Goal: Information Seeking & Learning: Check status

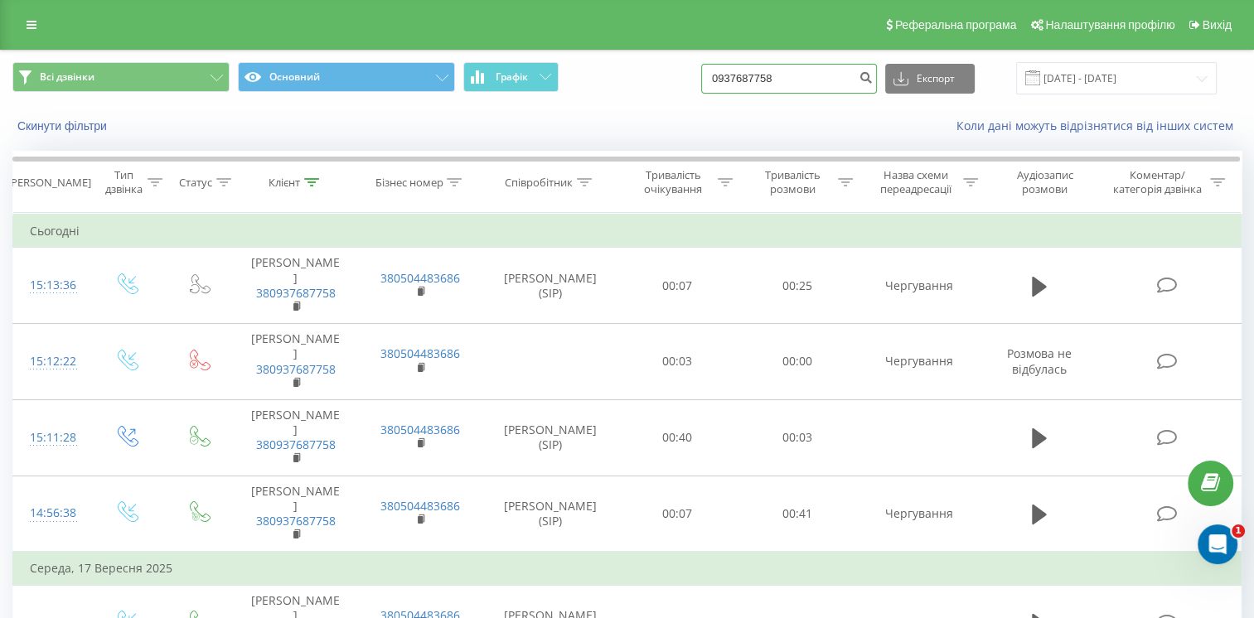
drag, startPoint x: 815, startPoint y: 77, endPoint x: 719, endPoint y: 111, distance: 101.9
click at [728, 108] on div "Всі дзвінки Основний Графік 0937687758 Експорт .csv .xls .xlsx 22.06.2025 - 22.…" at bounding box center [627, 98] width 1252 height 95
paste input "380683171661"
drag, startPoint x: 744, startPoint y: 74, endPoint x: 717, endPoint y: 86, distance: 30.0
click at [718, 85] on div "Всі дзвінки Основний Графік 380683171661 Експорт .csv .xls .xlsx 22.06.2025 - 2…" at bounding box center [626, 78] width 1229 height 32
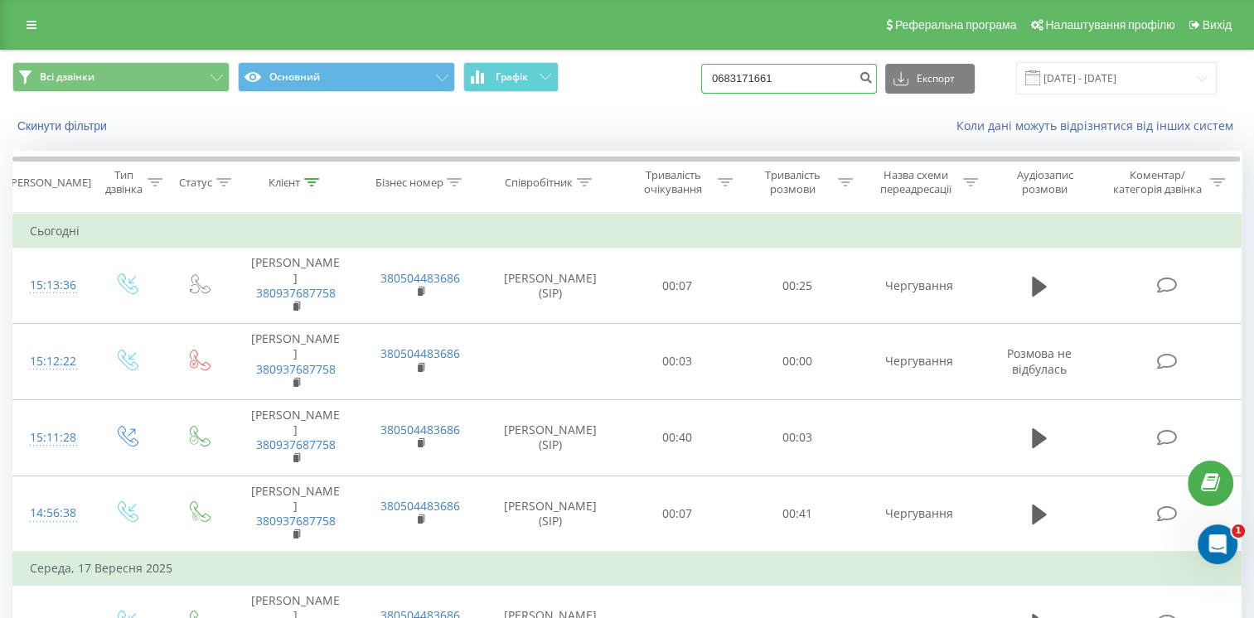
type input "0683171661"
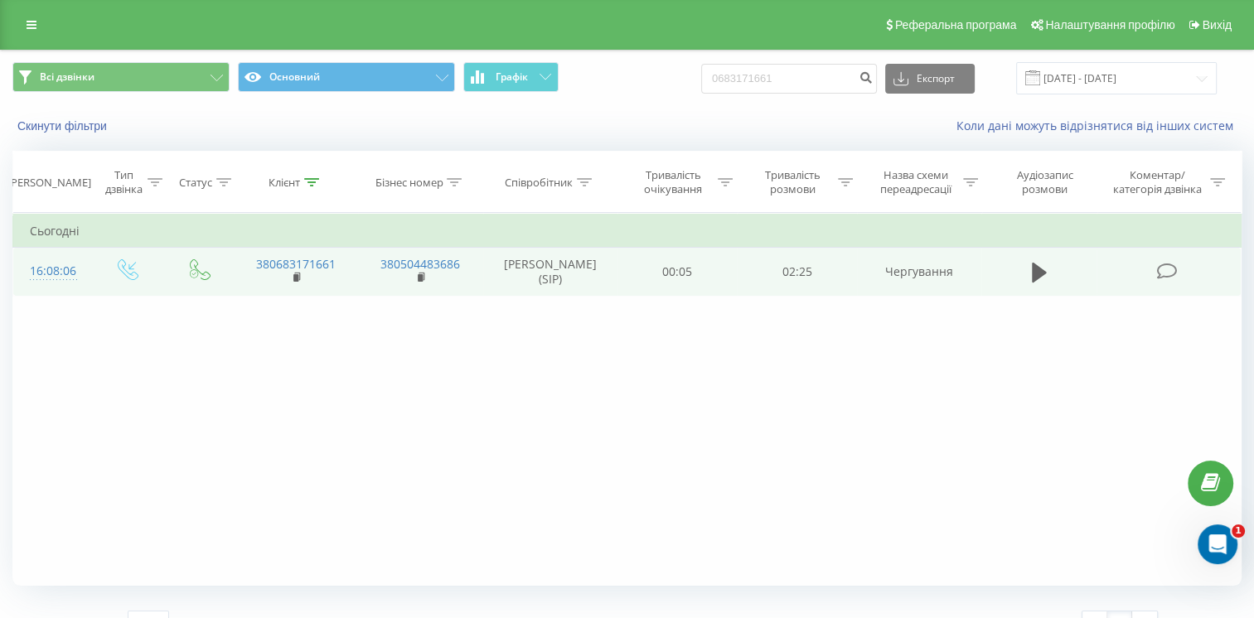
click at [1023, 270] on td at bounding box center [1038, 272] width 115 height 48
click at [1038, 265] on icon at bounding box center [1039, 272] width 15 height 23
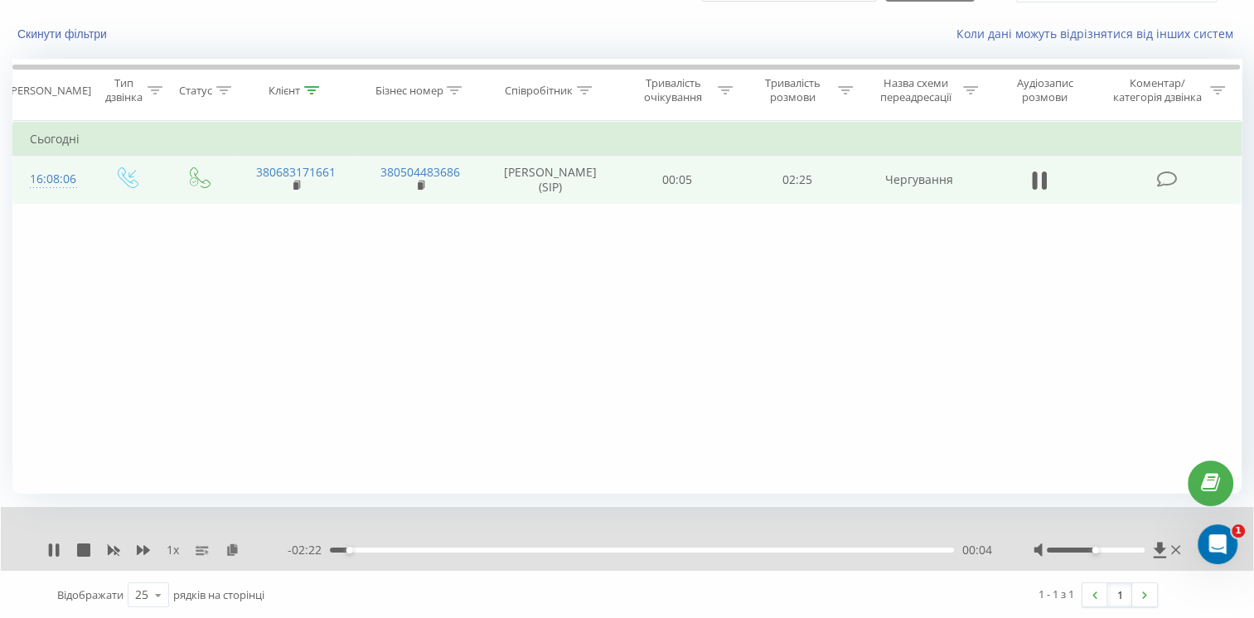
scroll to position [93, 0]
click at [382, 547] on div "00:12" at bounding box center [642, 549] width 624 height 5
click at [431, 550] on div "00:13" at bounding box center [642, 549] width 624 height 5
click at [473, 549] on div "00:24" at bounding box center [642, 549] width 624 height 5
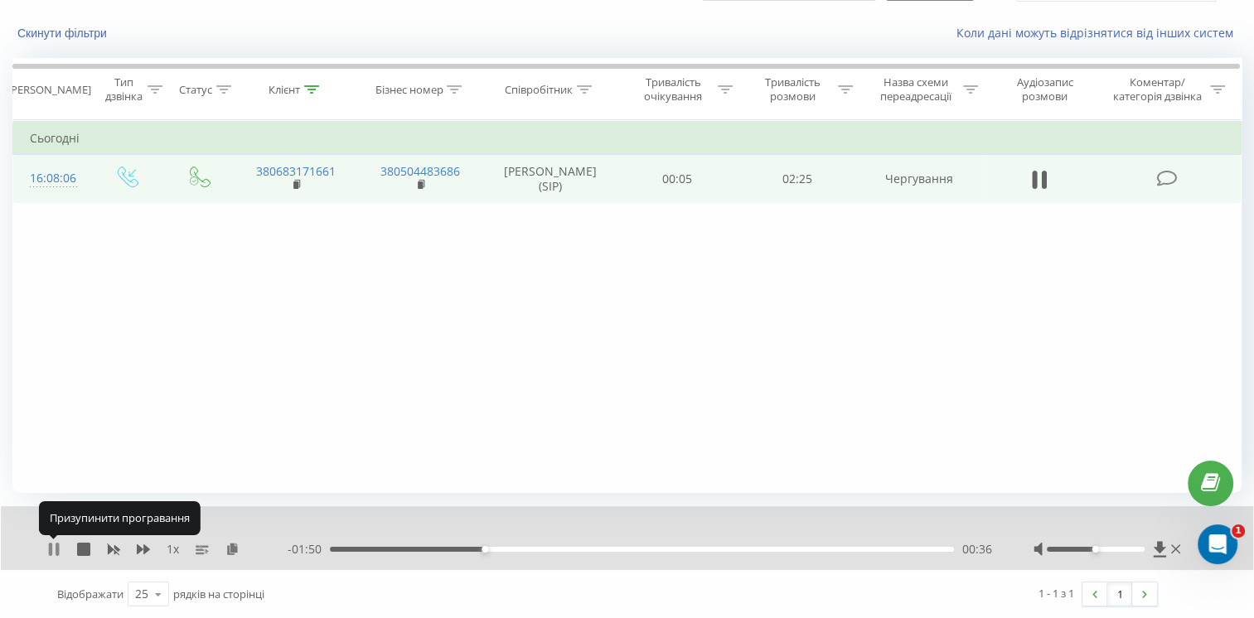
click at [54, 549] on icon at bounding box center [53, 549] width 13 height 13
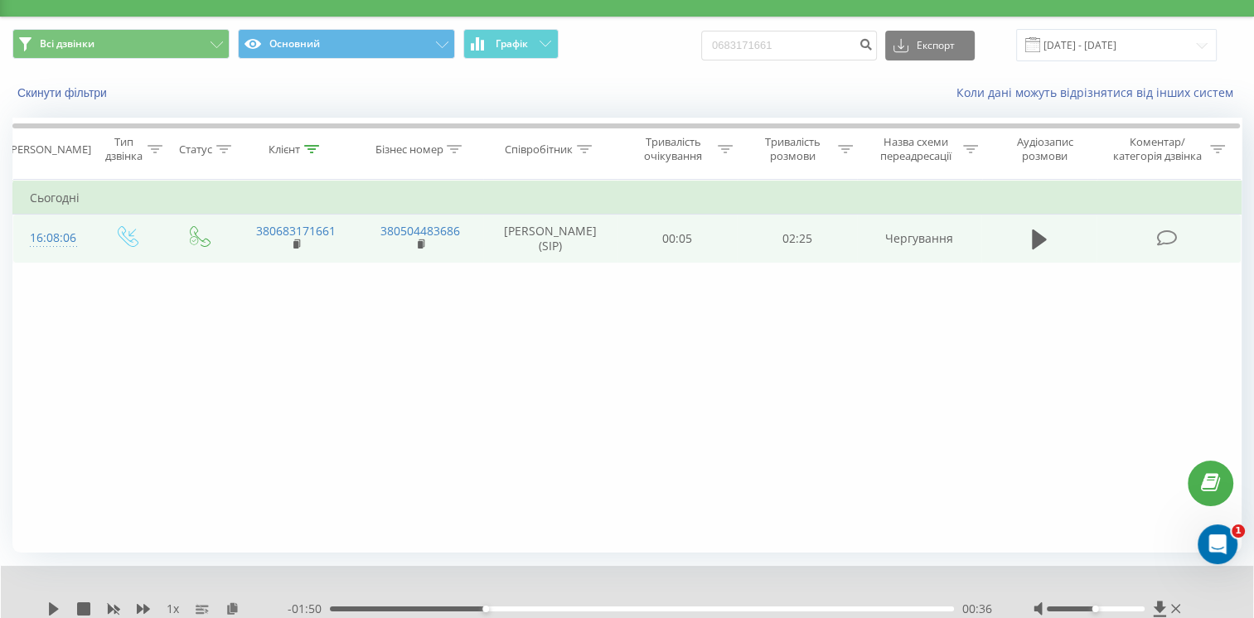
scroll to position [0, 0]
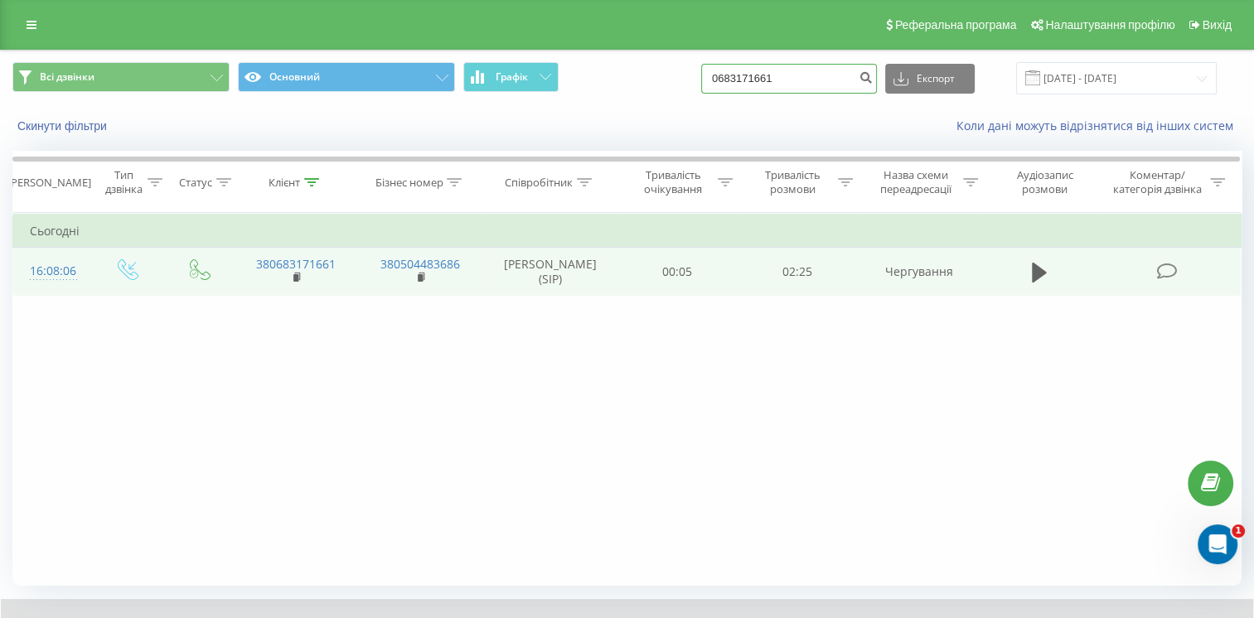
drag, startPoint x: 811, startPoint y: 78, endPoint x: 629, endPoint y: 98, distance: 183.4
click at [629, 98] on div "Всі дзвінки Основний Графік 0683171661 Експорт .csv .xls .xlsx 22.06.2025 - 22.…" at bounding box center [627, 79] width 1252 height 56
paste input "380679243608"
drag, startPoint x: 743, startPoint y: 76, endPoint x: 573, endPoint y: 113, distance: 174.5
click at [573, 113] on div "Всі дзвінки Основний Графік 380679243608 Експорт .csv .xls .xlsx 22.06.2025 - 2…" at bounding box center [627, 98] width 1252 height 95
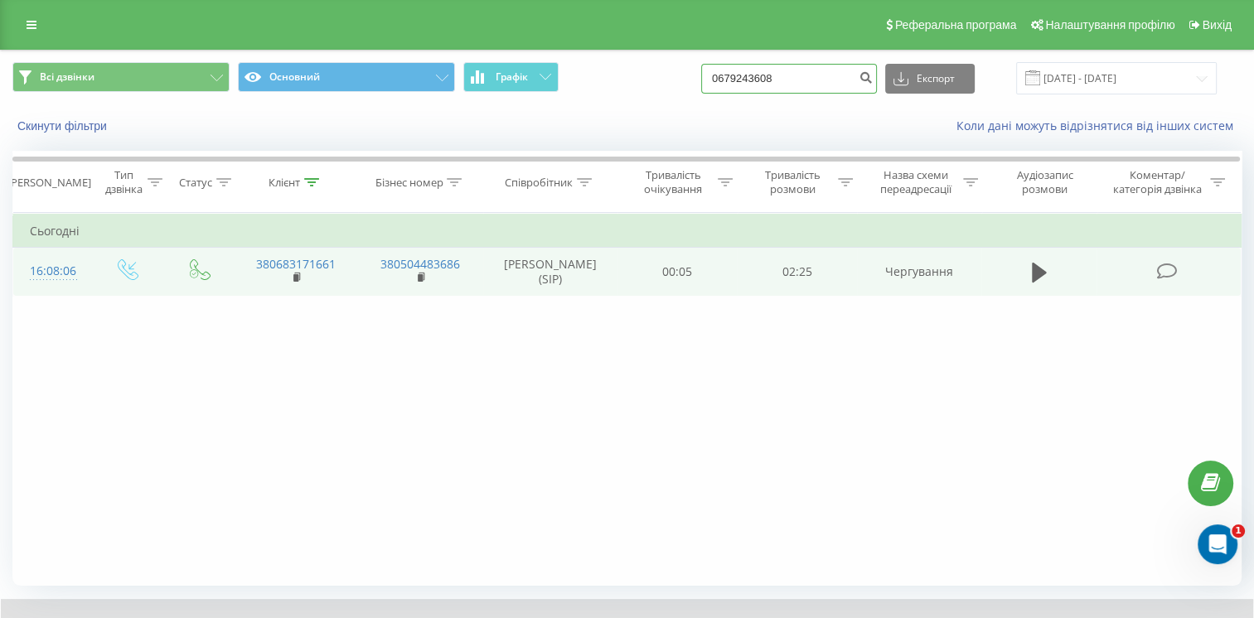
type input "0679243608"
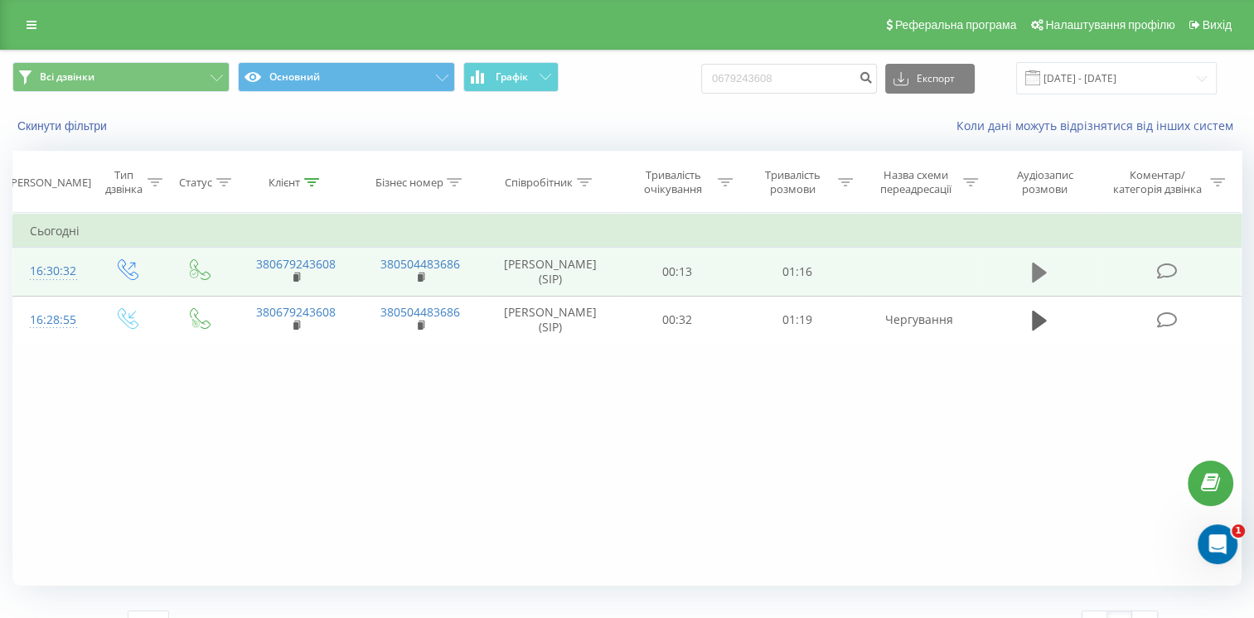
click at [1034, 278] on icon at bounding box center [1039, 273] width 15 height 20
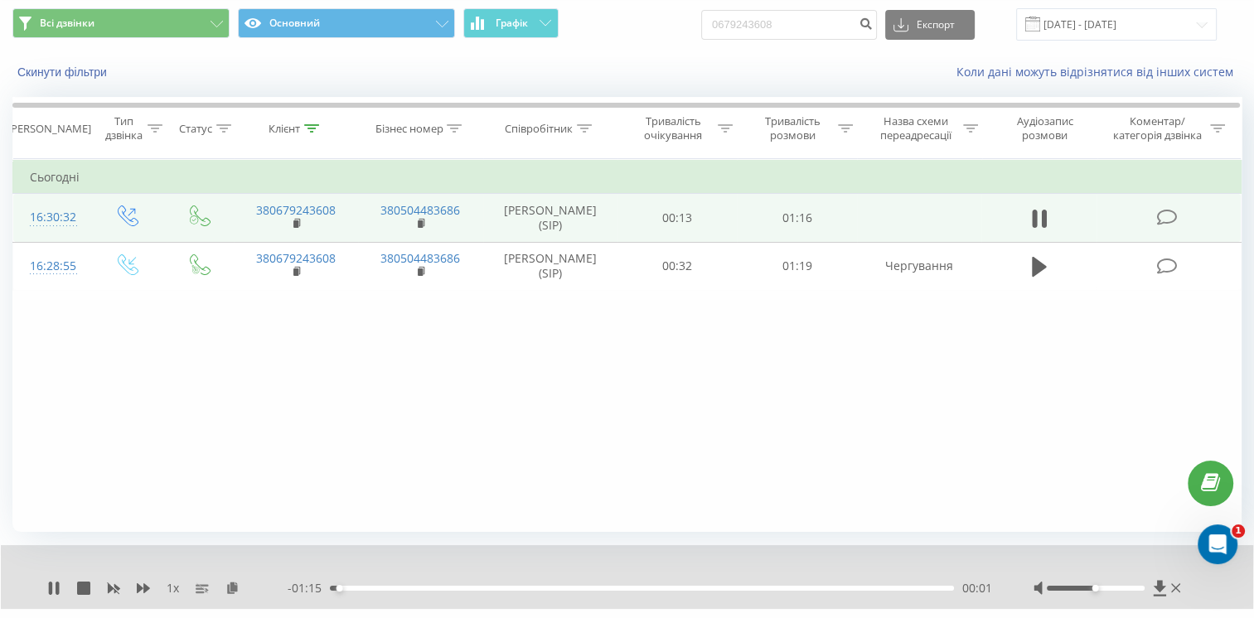
scroll to position [93, 0]
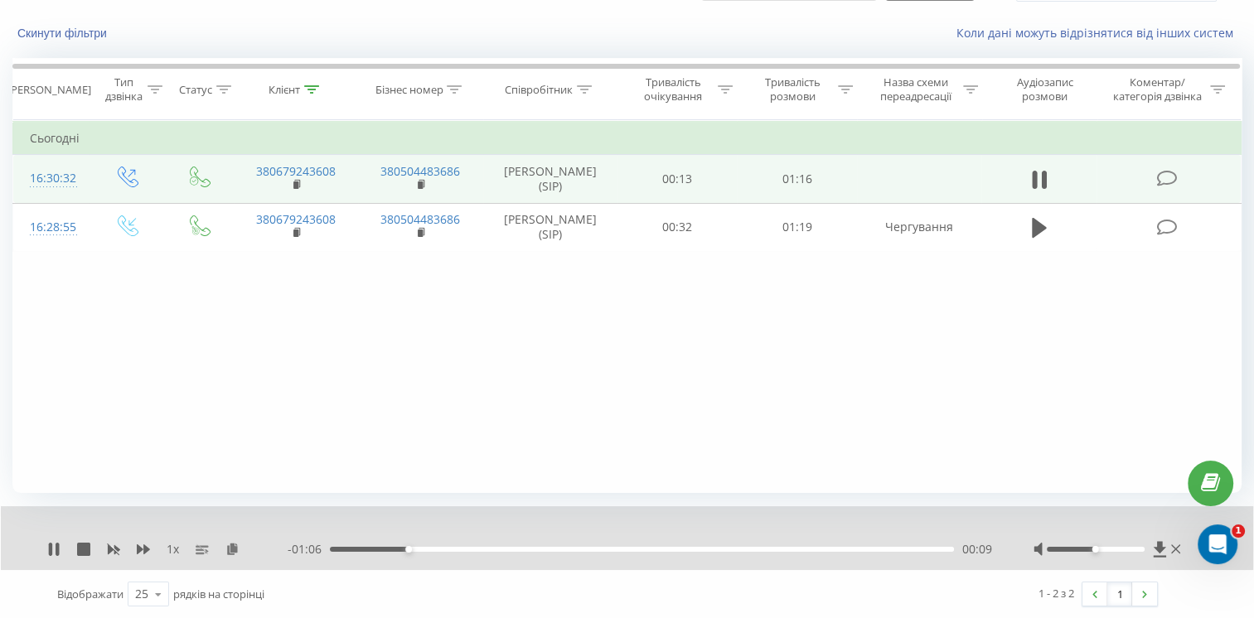
click at [383, 547] on div "00:09" at bounding box center [642, 549] width 624 height 5
click at [50, 545] on icon at bounding box center [50, 549] width 3 height 13
click at [51, 552] on icon at bounding box center [54, 549] width 10 height 13
click at [517, 548] on div "00:27" at bounding box center [642, 549] width 624 height 5
click at [517, 548] on div "00:23" at bounding box center [642, 549] width 624 height 5
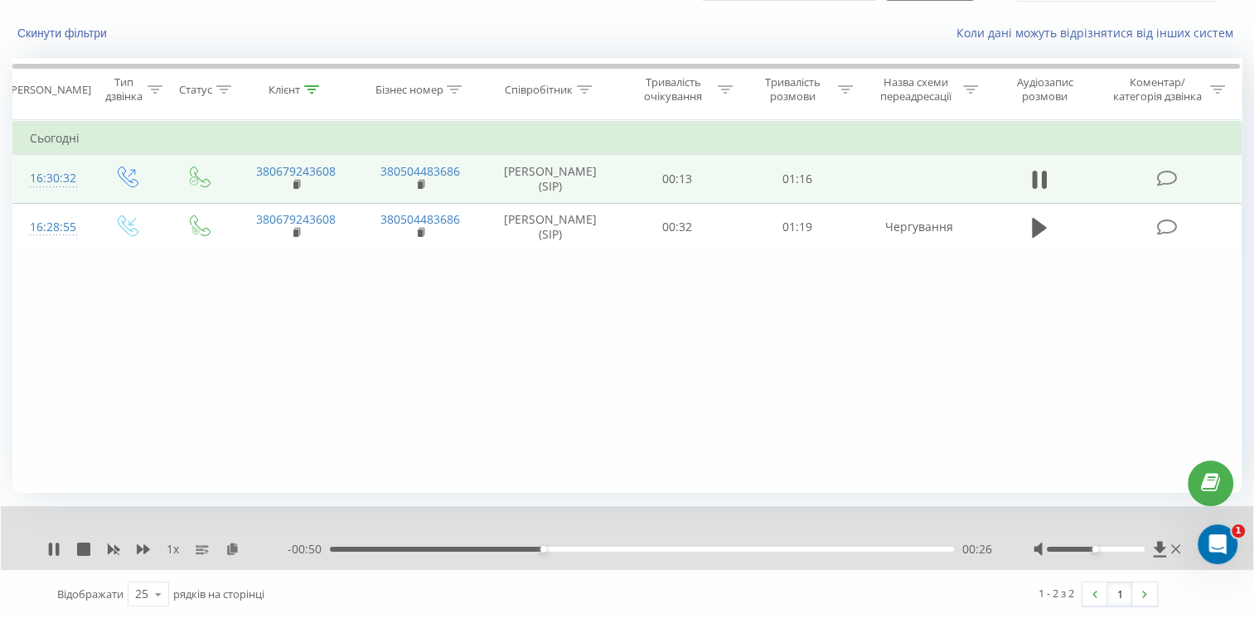
click at [369, 549] on div "00:26" at bounding box center [642, 549] width 624 height 5
click at [54, 543] on icon at bounding box center [53, 549] width 13 height 13
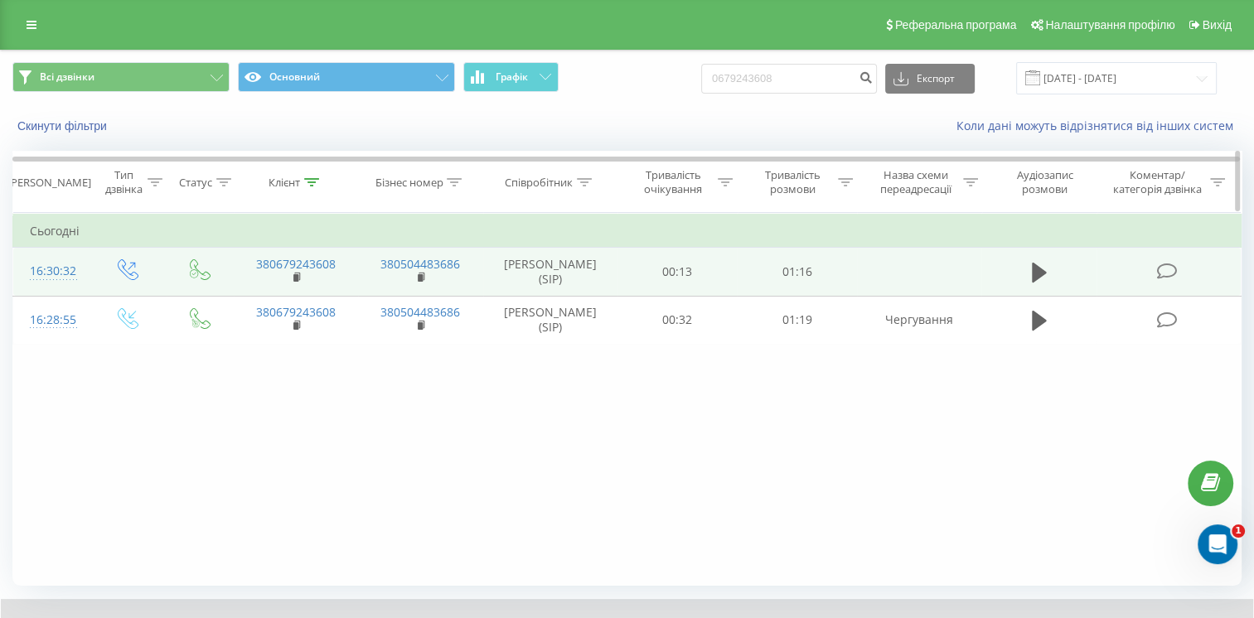
scroll to position [0, 0]
drag, startPoint x: 772, startPoint y: 85, endPoint x: 608, endPoint y: 120, distance: 167.7
click at [608, 120] on div "Всі дзвінки Основний Графік 0679243608 Експорт .csv .xls .xlsx 22.06.2025 - 22.…" at bounding box center [627, 98] width 1252 height 95
click at [934, 423] on div "Фільтрувати за умовою Дорівнює Введіть значення Скасувати OK Фільтрувати за умо…" at bounding box center [626, 399] width 1229 height 373
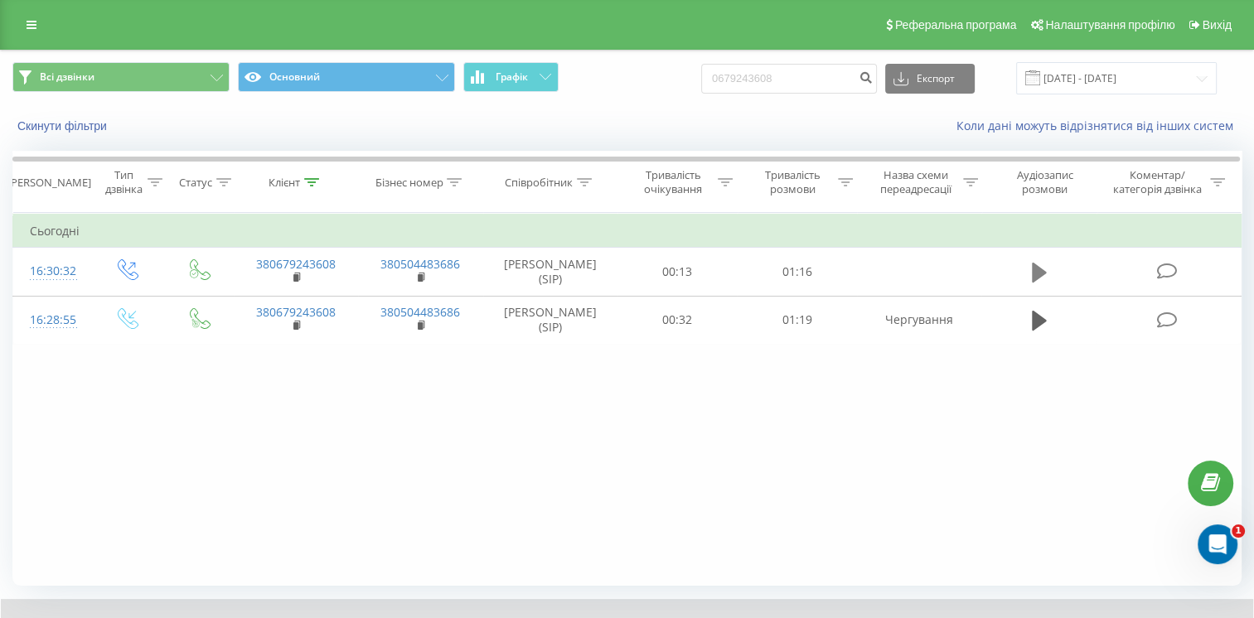
drag, startPoint x: 1019, startPoint y: 270, endPoint x: 1036, endPoint y: 270, distance: 16.6
click at [1025, 270] on td at bounding box center [1038, 272] width 115 height 48
drag, startPoint x: 802, startPoint y: 82, endPoint x: 642, endPoint y: 109, distance: 162.1
click at [642, 109] on div "Всі дзвінки Основний Графік 0679243608 Експорт .csv .xls .xlsx 22.06.2025 - 22.…" at bounding box center [627, 98] width 1252 height 95
paste input "380679243608"
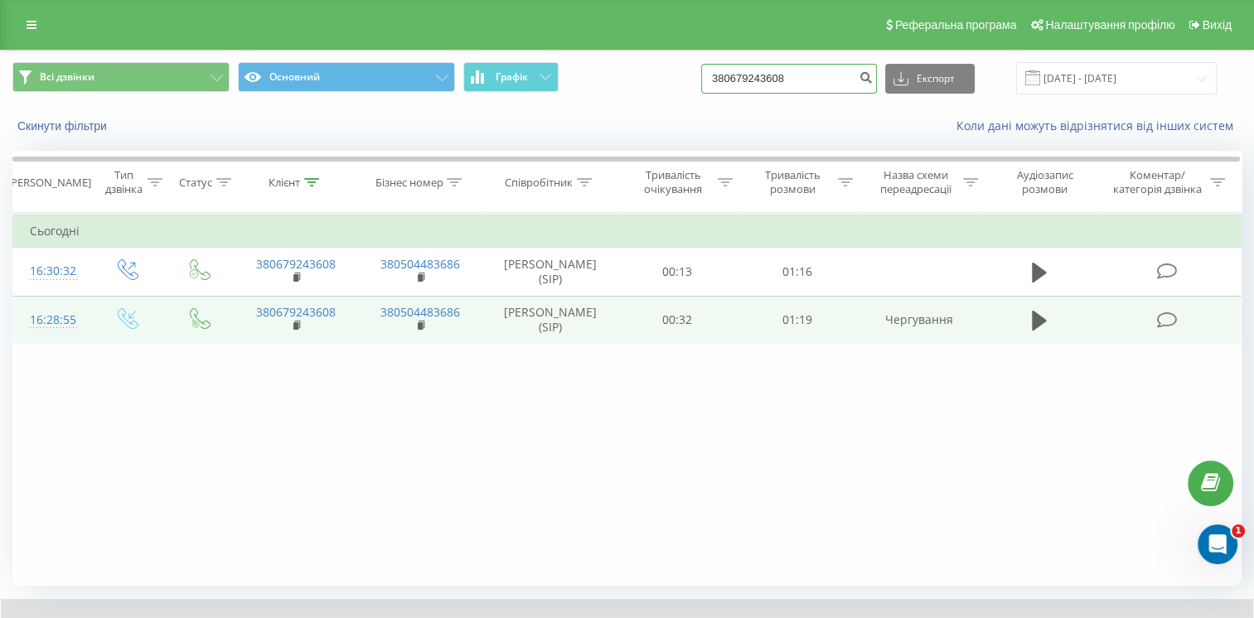
type input "380679243608"
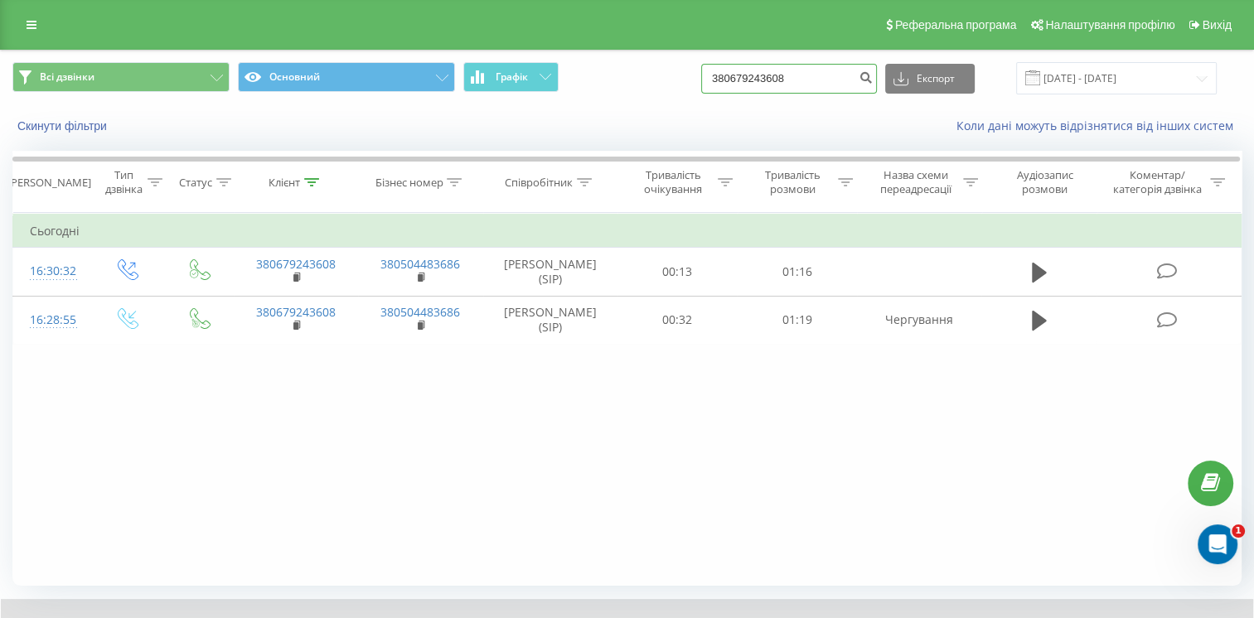
drag, startPoint x: 820, startPoint y: 81, endPoint x: 640, endPoint y: 106, distance: 181.5
click at [640, 106] on div "Всі дзвінки Основний Графік 380679243608 Експорт .csv .xls .xlsx 22.06.2025 - 2…" at bounding box center [627, 98] width 1252 height 95
paste input "380679243608"
drag, startPoint x: 745, startPoint y: 78, endPoint x: 729, endPoint y: 89, distance: 19.1
click at [729, 89] on input "380679243608" at bounding box center [789, 79] width 176 height 30
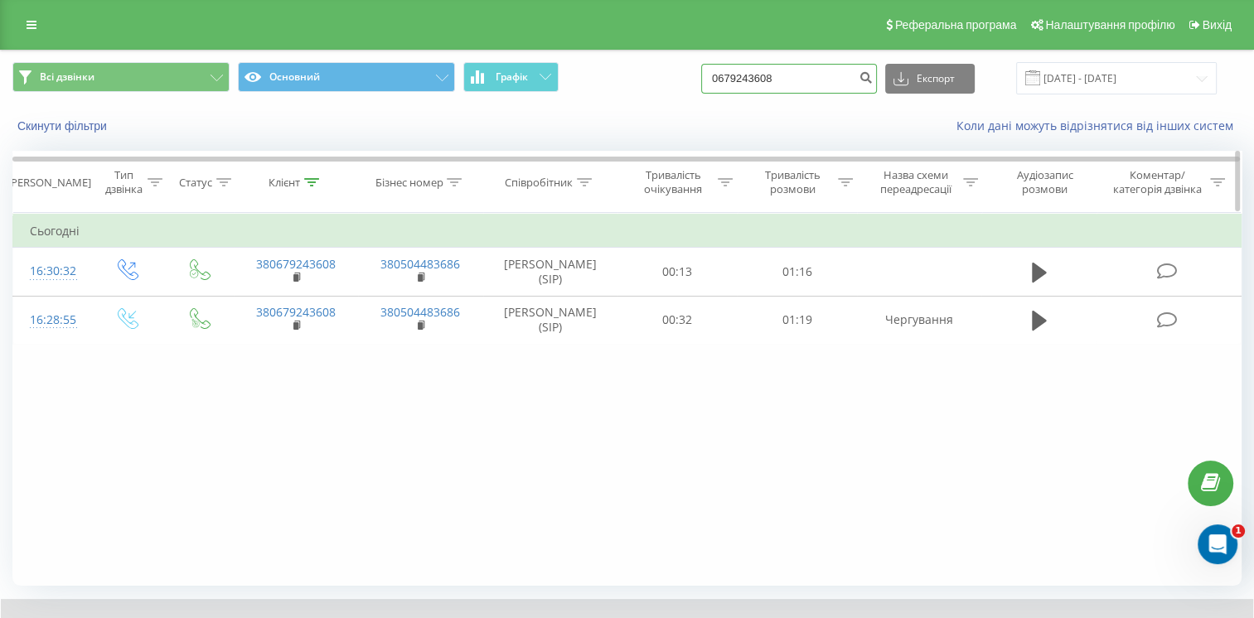
type input "0679243608"
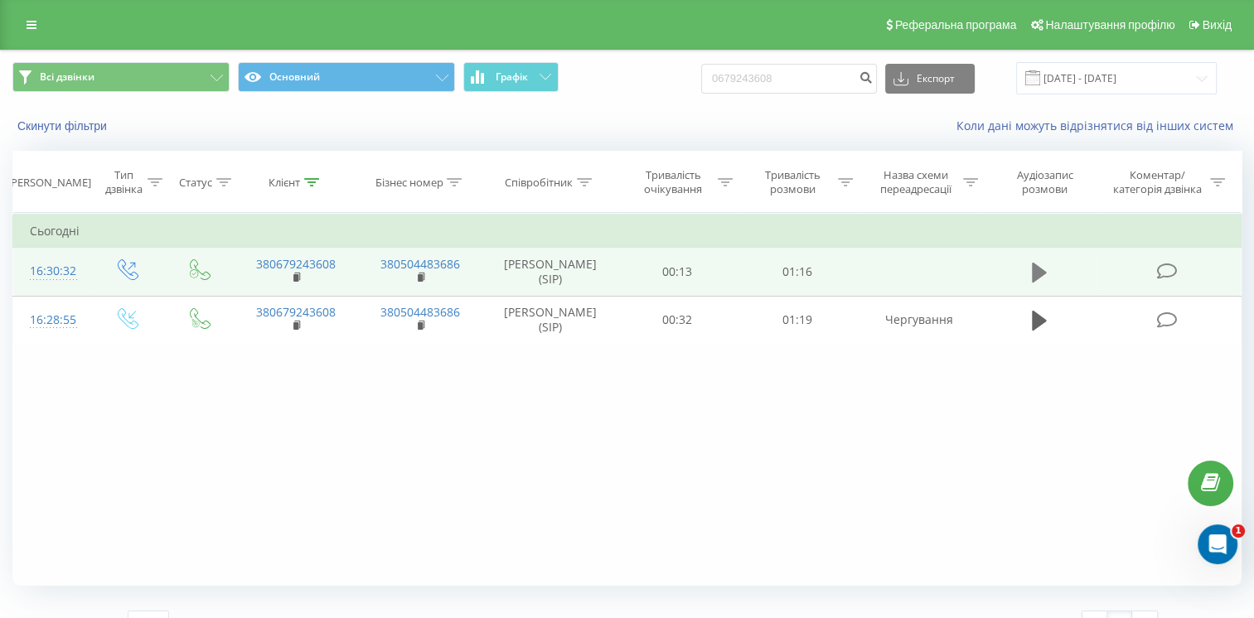
click at [1037, 284] on button at bounding box center [1039, 272] width 25 height 25
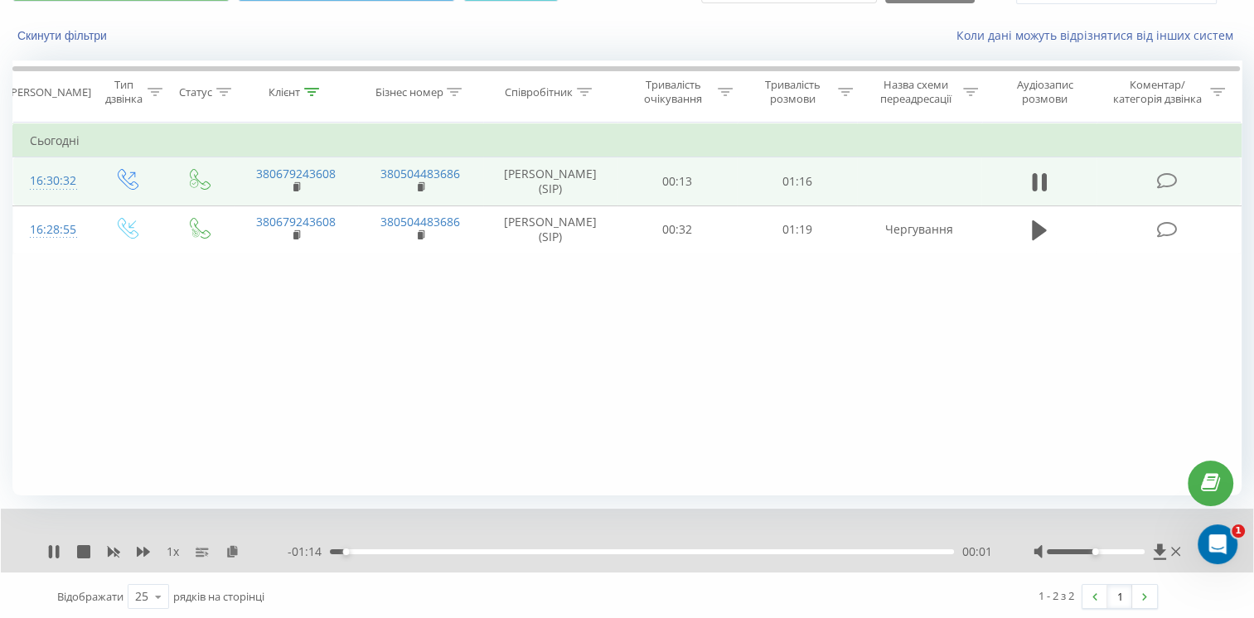
scroll to position [93, 0]
click at [477, 550] on div "00:02" at bounding box center [642, 549] width 624 height 5
click at [517, 549] on div "00:23" at bounding box center [642, 549] width 624 height 5
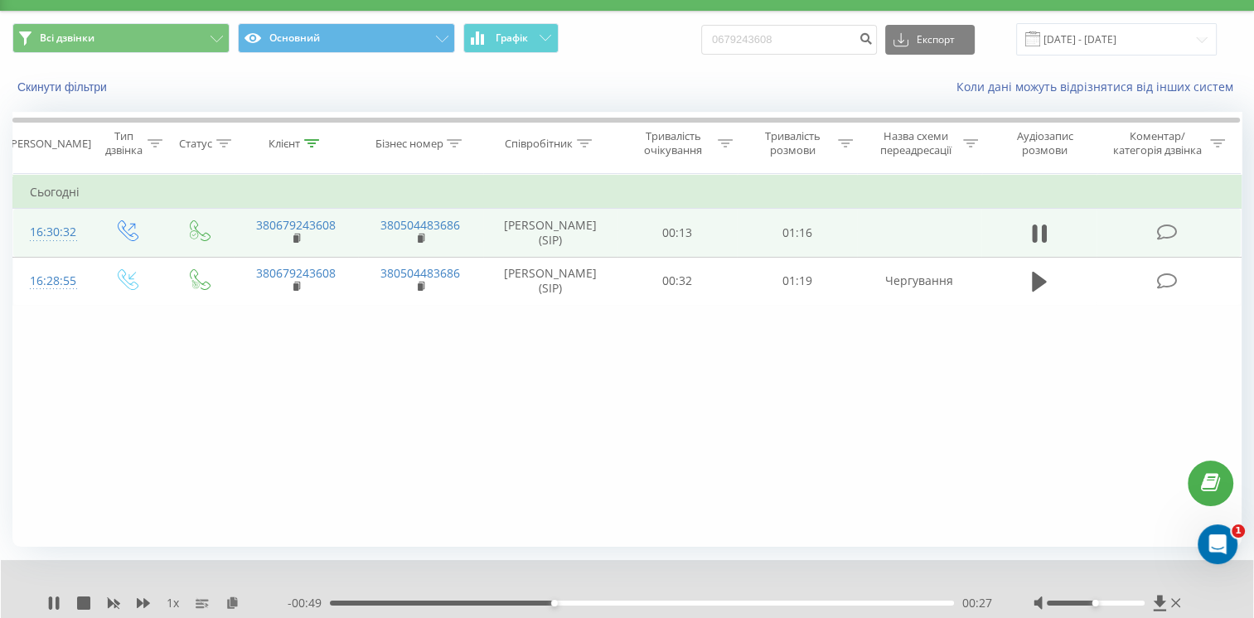
scroll to position [0, 0]
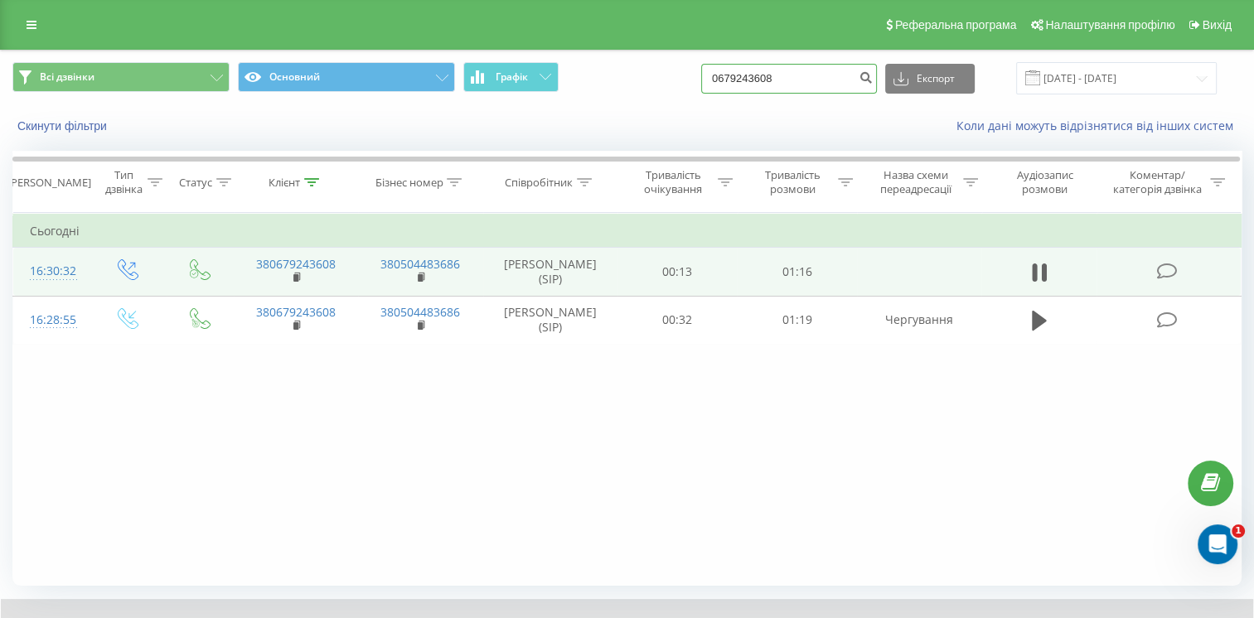
drag, startPoint x: 834, startPoint y: 81, endPoint x: 484, endPoint y: 116, distance: 351.4
click at [484, 116] on div "Всі дзвінки Основний Графік 0679243608 Експорт .csv .xls .xlsx 22.06.2025 - 22.…" at bounding box center [627, 98] width 1252 height 95
paste input "380679305698"
drag, startPoint x: 739, startPoint y: 76, endPoint x: 747, endPoint y: 84, distance: 10.5
click at [747, 84] on input "380679305698" at bounding box center [789, 79] width 176 height 30
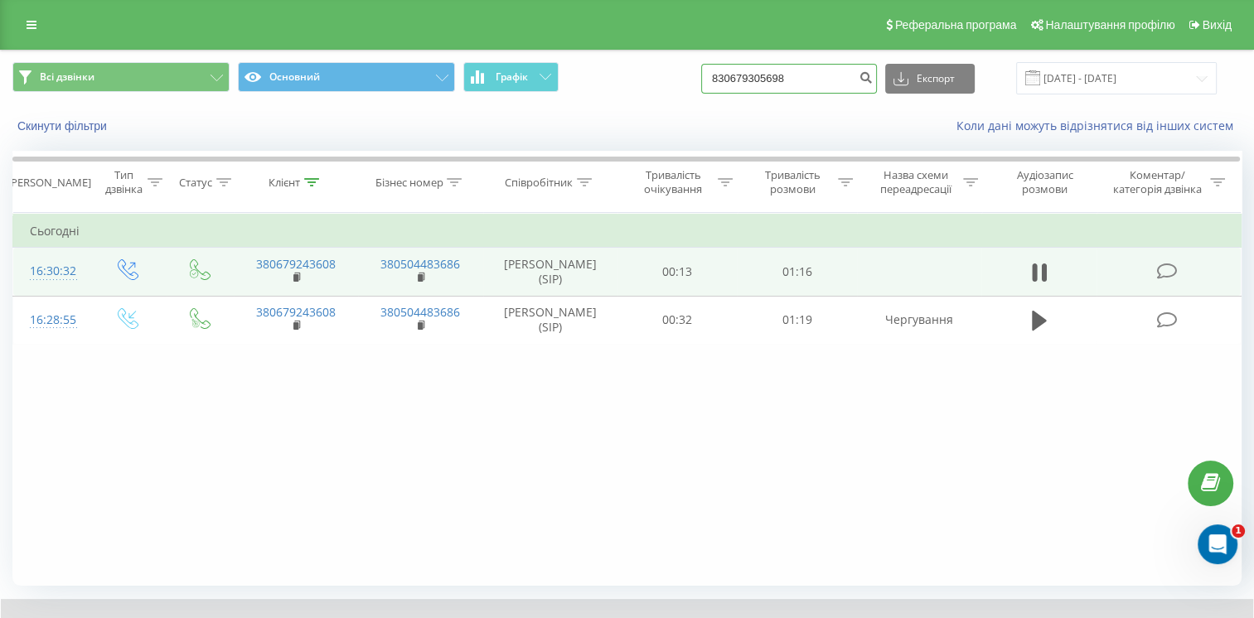
drag, startPoint x: 746, startPoint y: 79, endPoint x: 729, endPoint y: 84, distance: 17.3
click at [729, 84] on input "830679305698" at bounding box center [789, 79] width 176 height 30
type input "0679305698"
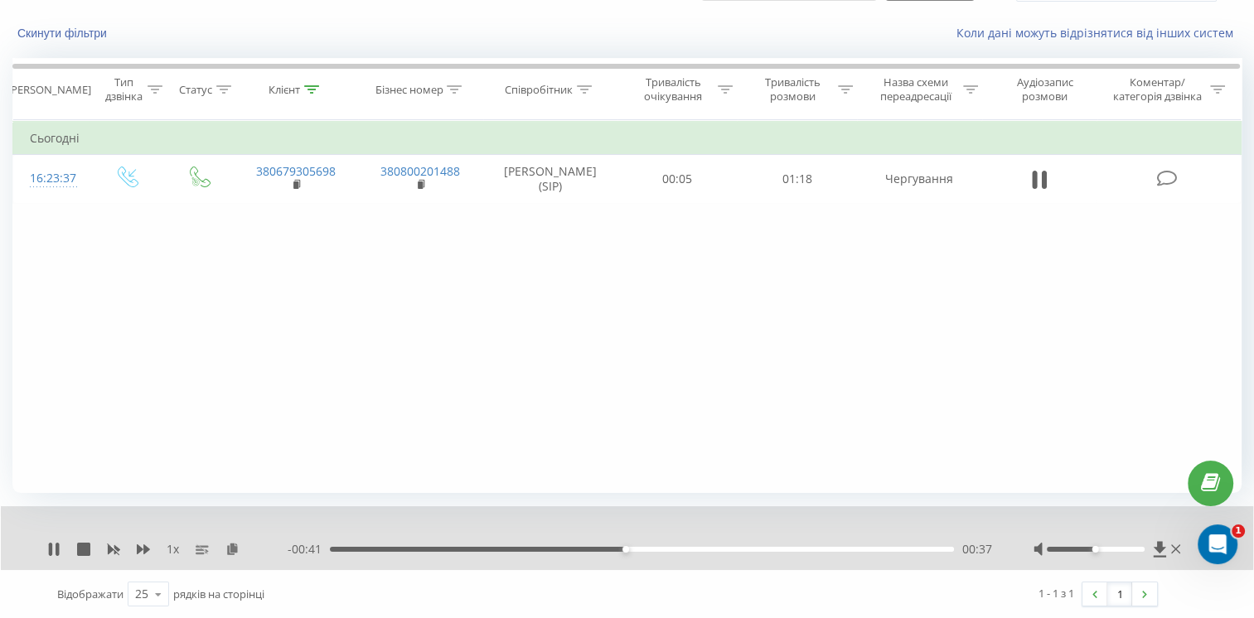
click at [474, 547] on div "00:37" at bounding box center [642, 549] width 624 height 5
click at [55, 546] on icon at bounding box center [53, 549] width 13 height 13
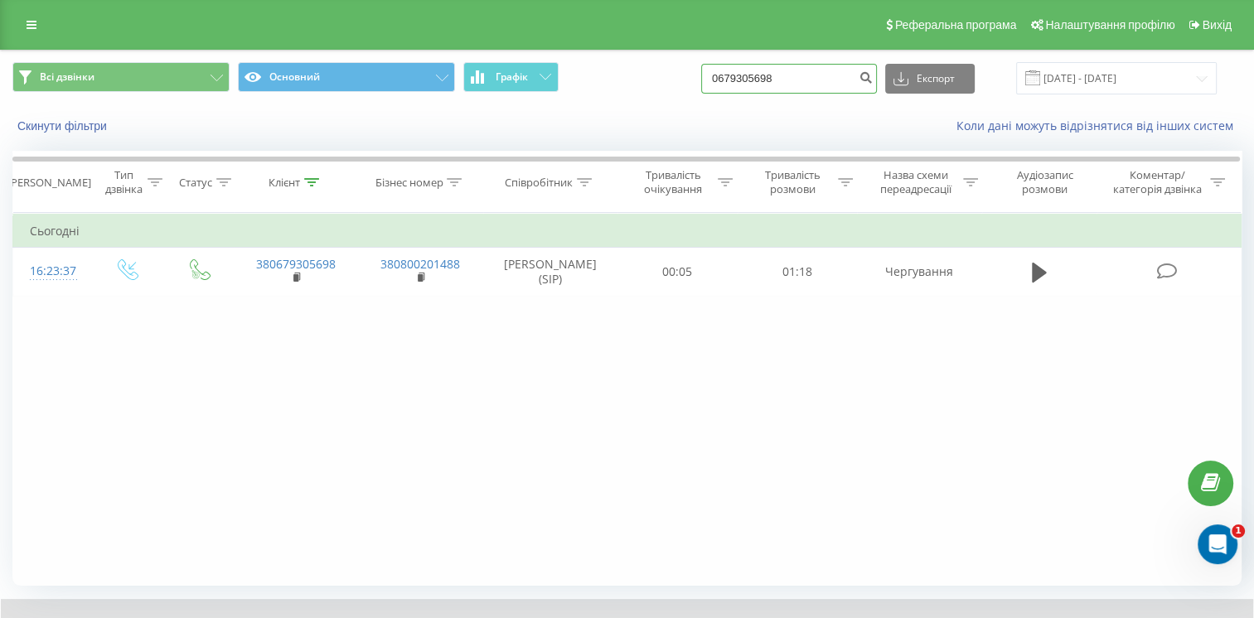
drag, startPoint x: 828, startPoint y: 72, endPoint x: 578, endPoint y: 116, distance: 254.1
click at [578, 116] on div "Всі дзвінки Основний Графік 0679305698 Експорт .csv .xls .xlsx 22.06.2025 - 22.…" at bounding box center [627, 98] width 1252 height 95
paste input "380982945040"
type input "380982945040"
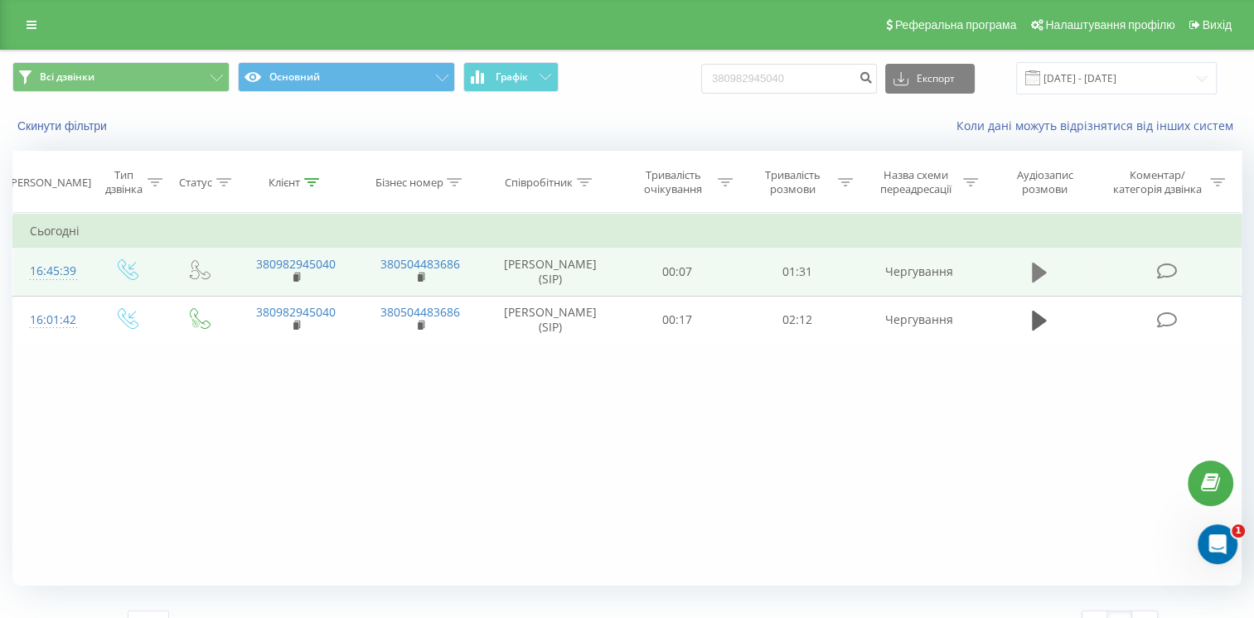
click at [1032, 271] on icon at bounding box center [1039, 273] width 15 height 20
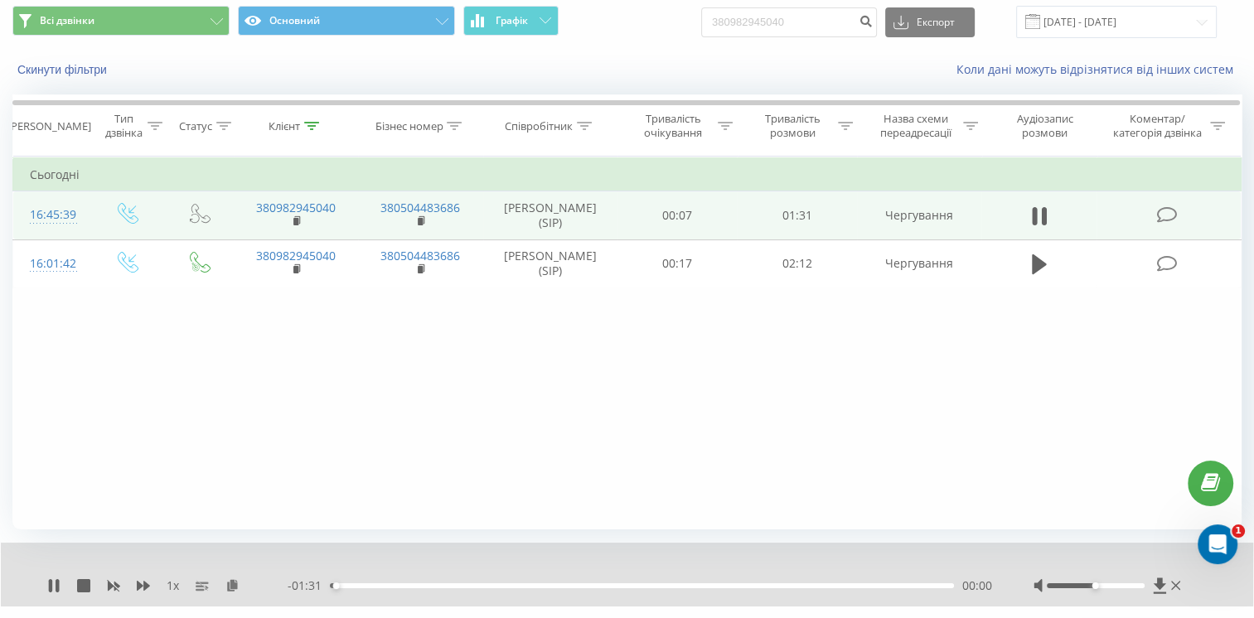
scroll to position [93, 0]
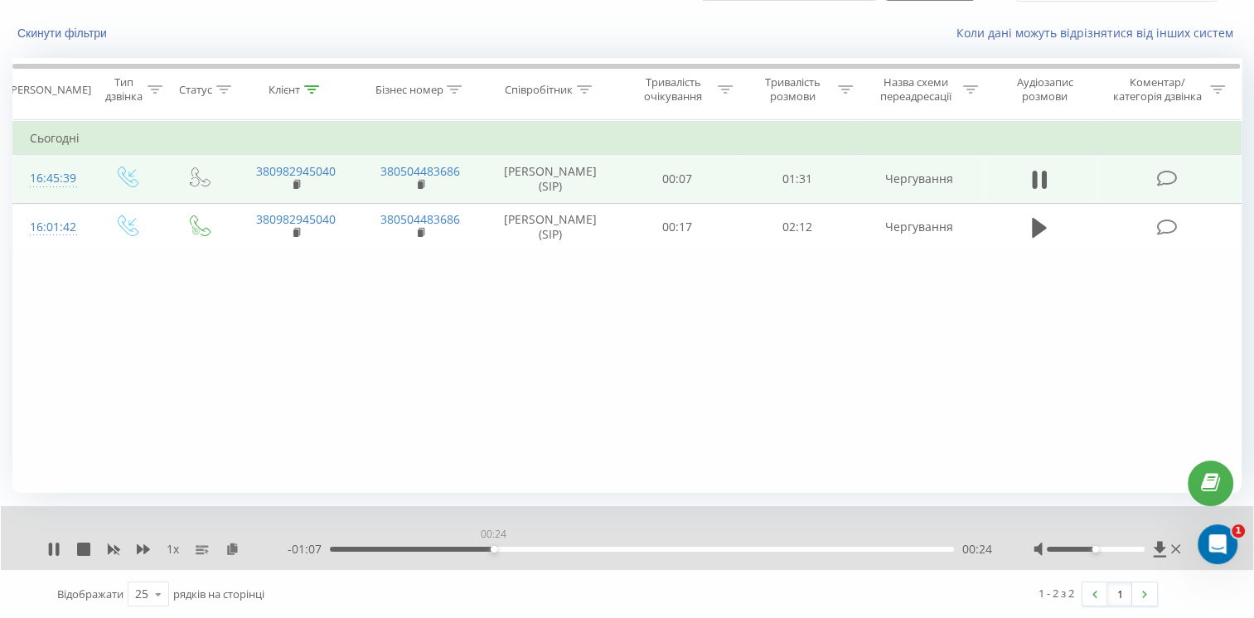
click at [493, 549] on div "00:24" at bounding box center [642, 549] width 624 height 5
click at [543, 547] on div "00:24" at bounding box center [642, 549] width 624 height 5
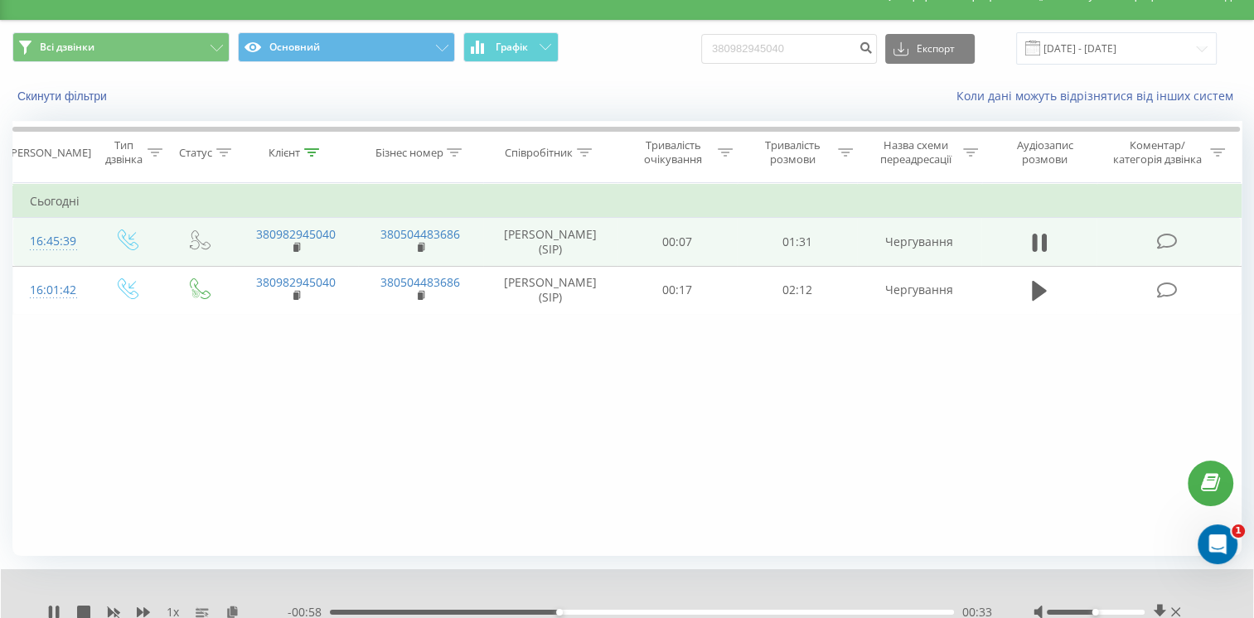
scroll to position [0, 0]
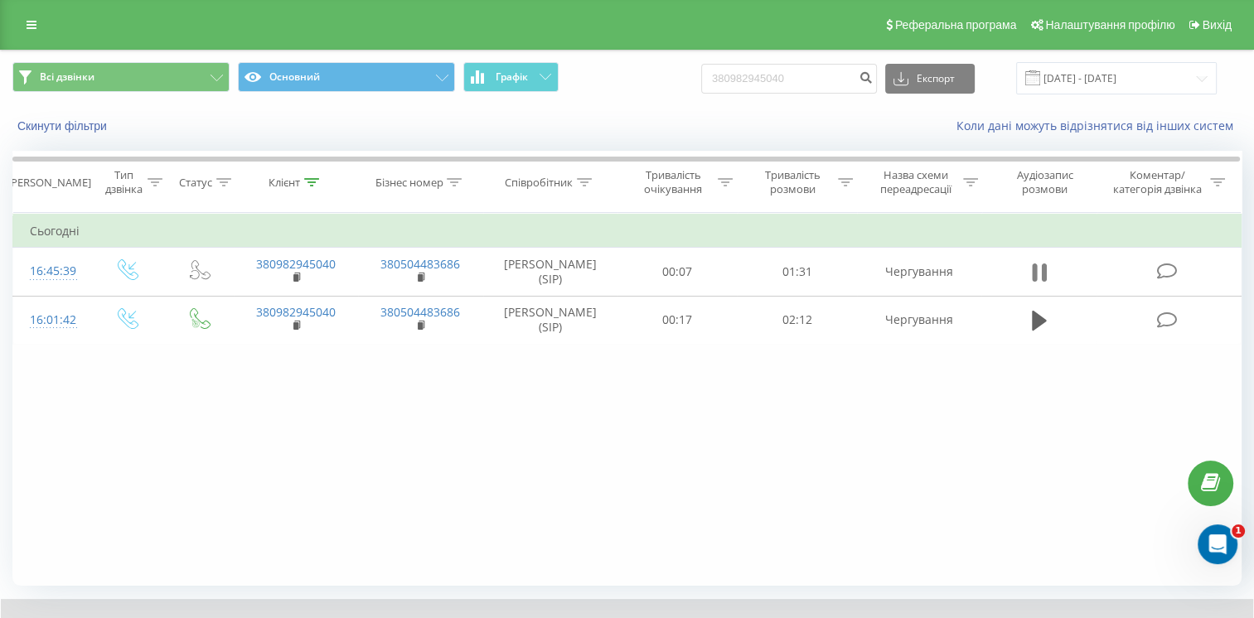
click at [1042, 273] on icon at bounding box center [1044, 273] width 5 height 18
drag, startPoint x: 824, startPoint y: 85, endPoint x: 632, endPoint y: 100, distance: 192.8
click at [632, 100] on div "Всі дзвінки Основний Графік 380982945040 Експорт .csv .xls .xlsx [DATE] - [DATE]" at bounding box center [627, 79] width 1252 height 56
click at [756, 78] on input at bounding box center [789, 79] width 176 height 30
paste input "380683171661"
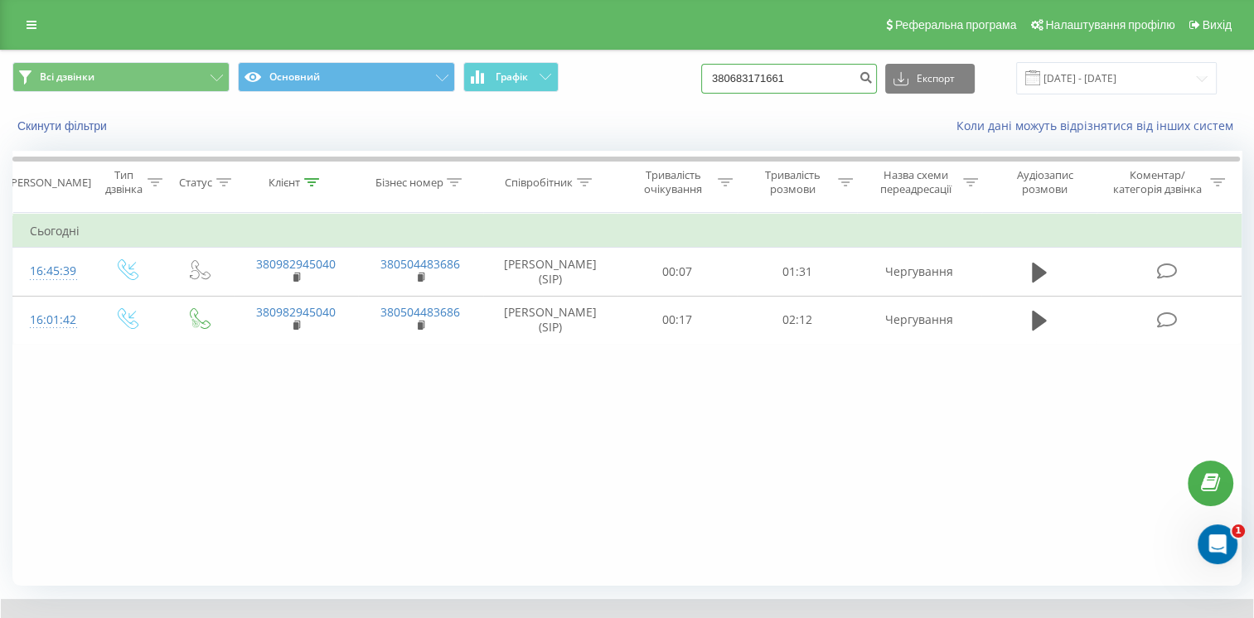
type input "380683171661"
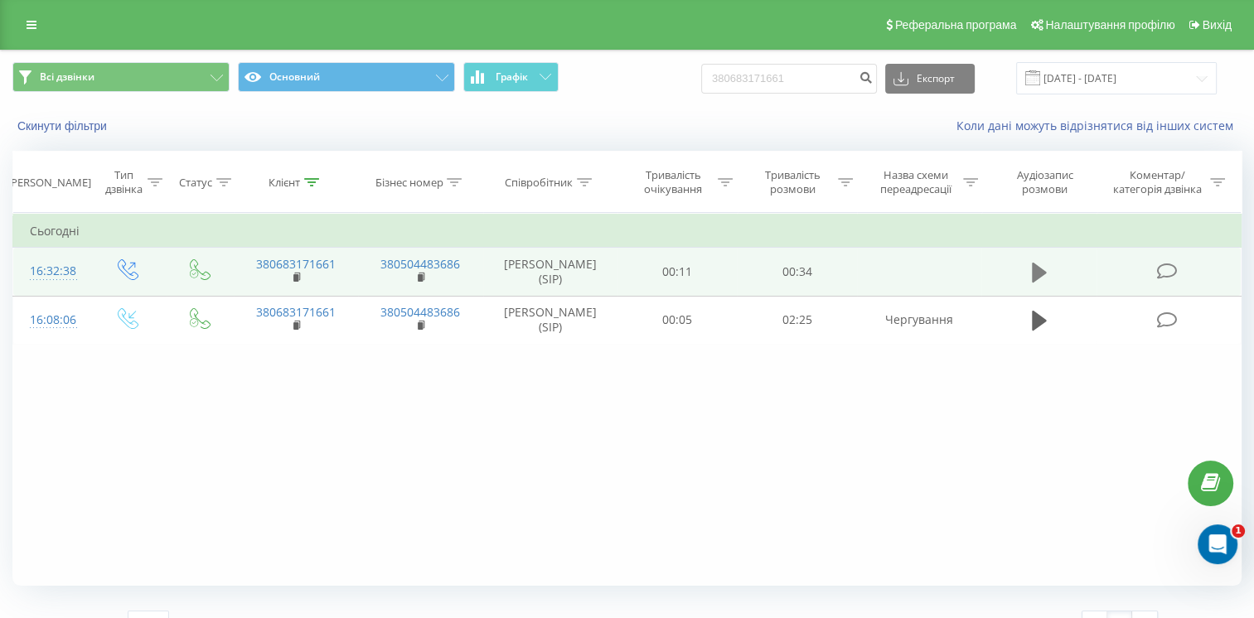
click at [1044, 273] on icon at bounding box center [1039, 273] width 15 height 20
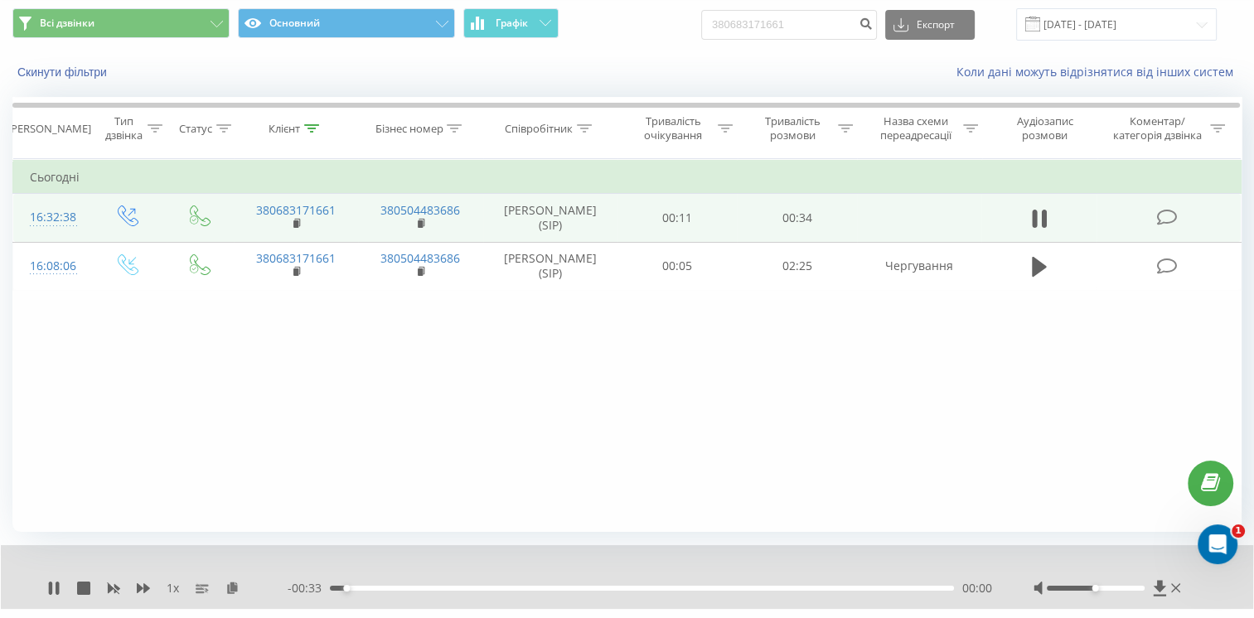
scroll to position [93, 0]
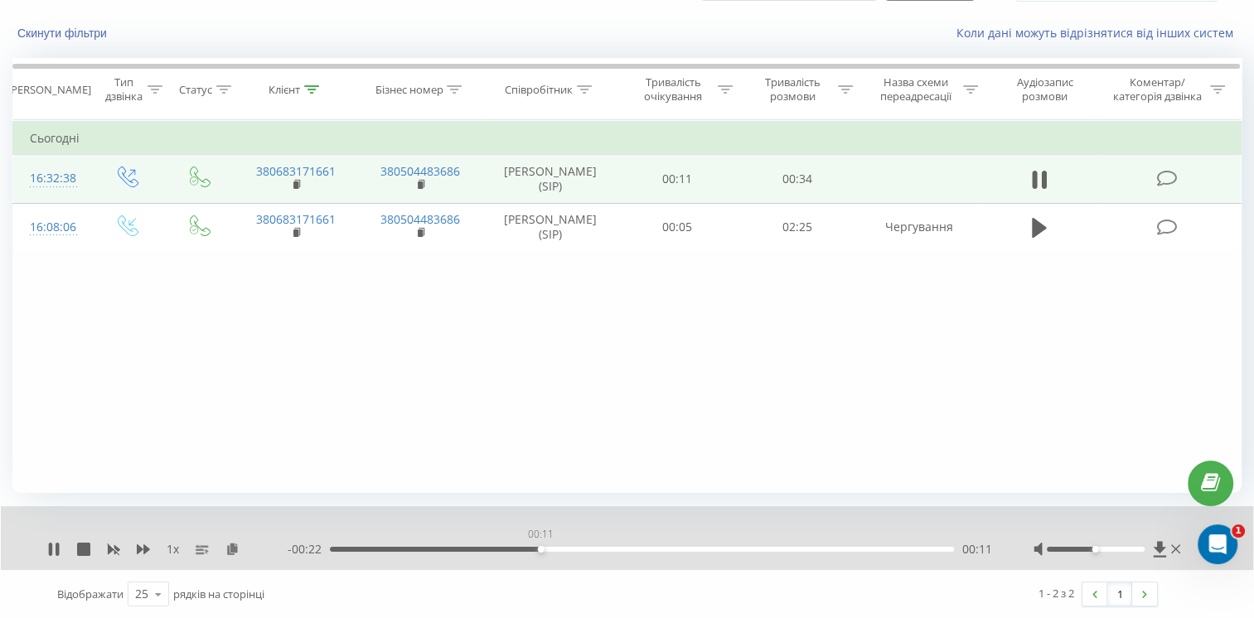
click at [540, 549] on div "00:11" at bounding box center [642, 549] width 624 height 5
click at [638, 549] on div "00:12" at bounding box center [642, 549] width 624 height 5
click at [693, 549] on div "00:18" at bounding box center [642, 549] width 624 height 5
click at [1040, 177] on icon at bounding box center [1039, 179] width 15 height 23
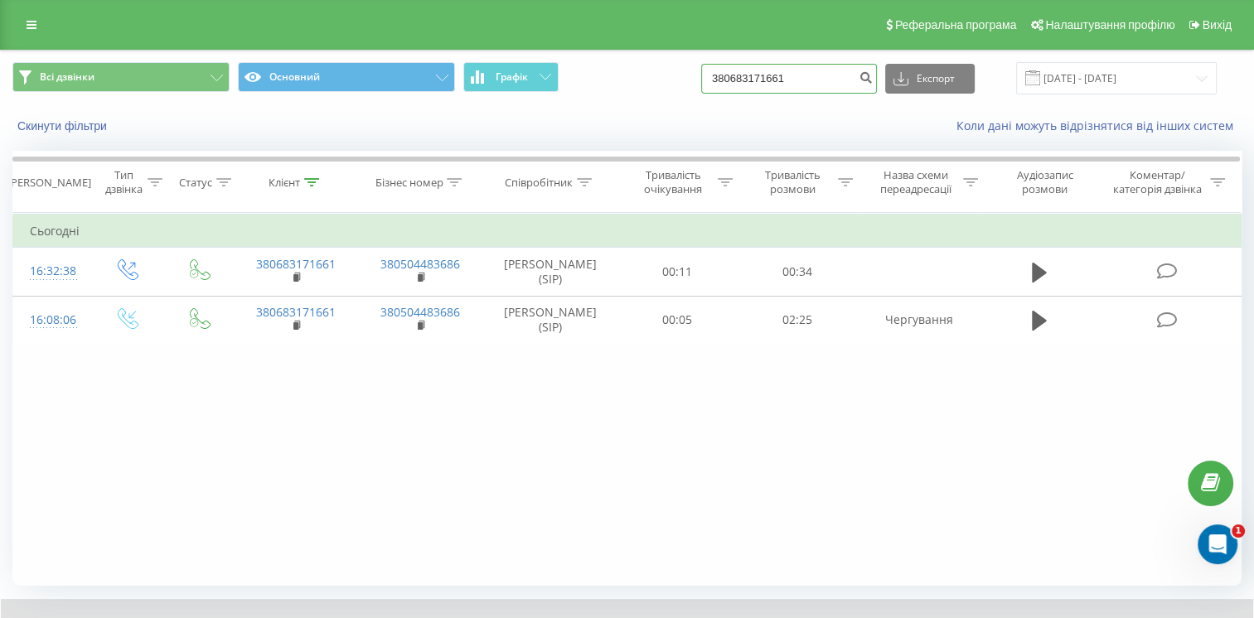
drag, startPoint x: 843, startPoint y: 85, endPoint x: 650, endPoint y: 88, distance: 192.3
click at [650, 88] on div "Всі дзвінки Основний Графік 380683171661 Експорт .csv .xls .xlsx 22.06.2025 - 2…" at bounding box center [626, 78] width 1229 height 32
click at [763, 81] on input at bounding box center [789, 79] width 176 height 30
paste input "380974068944"
drag, startPoint x: 747, startPoint y: 75, endPoint x: 730, endPoint y: 85, distance: 20.0
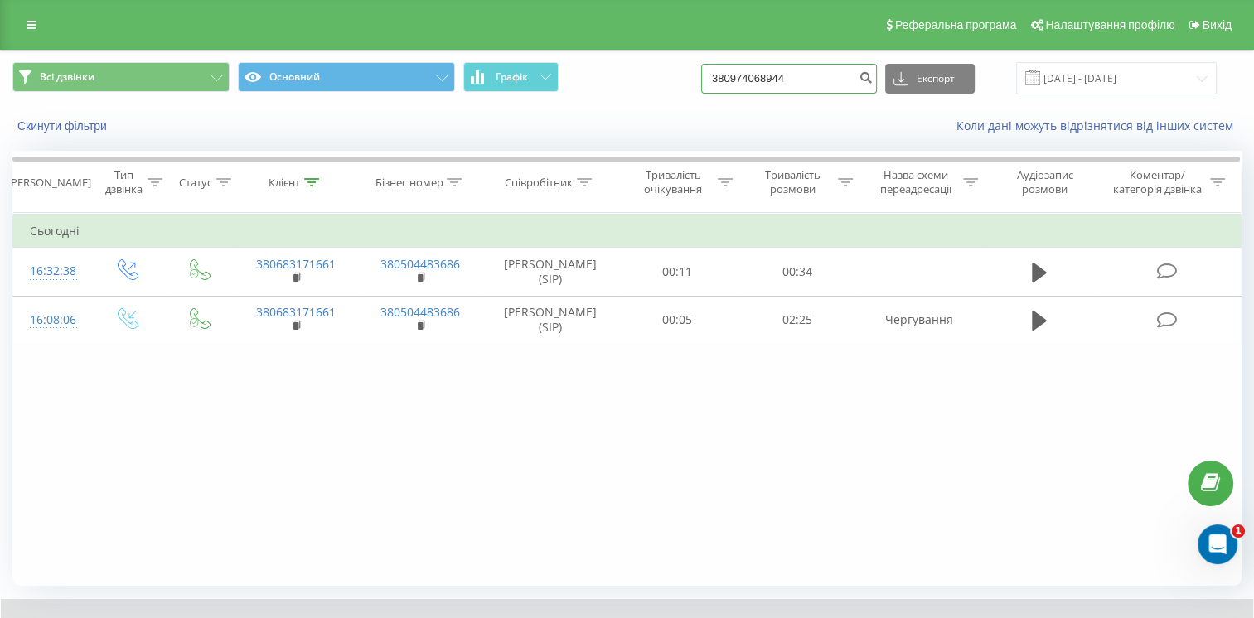
click at [731, 85] on input "380974068944" at bounding box center [789, 79] width 176 height 30
type input "0974068944"
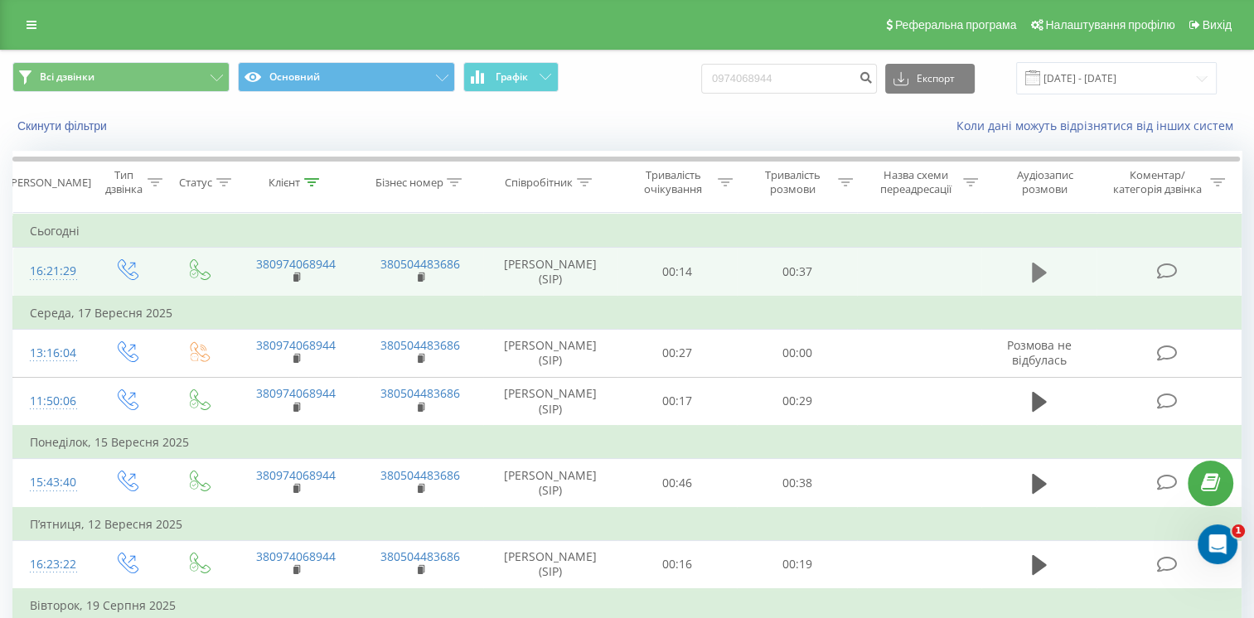
click at [1039, 270] on icon at bounding box center [1039, 273] width 15 height 20
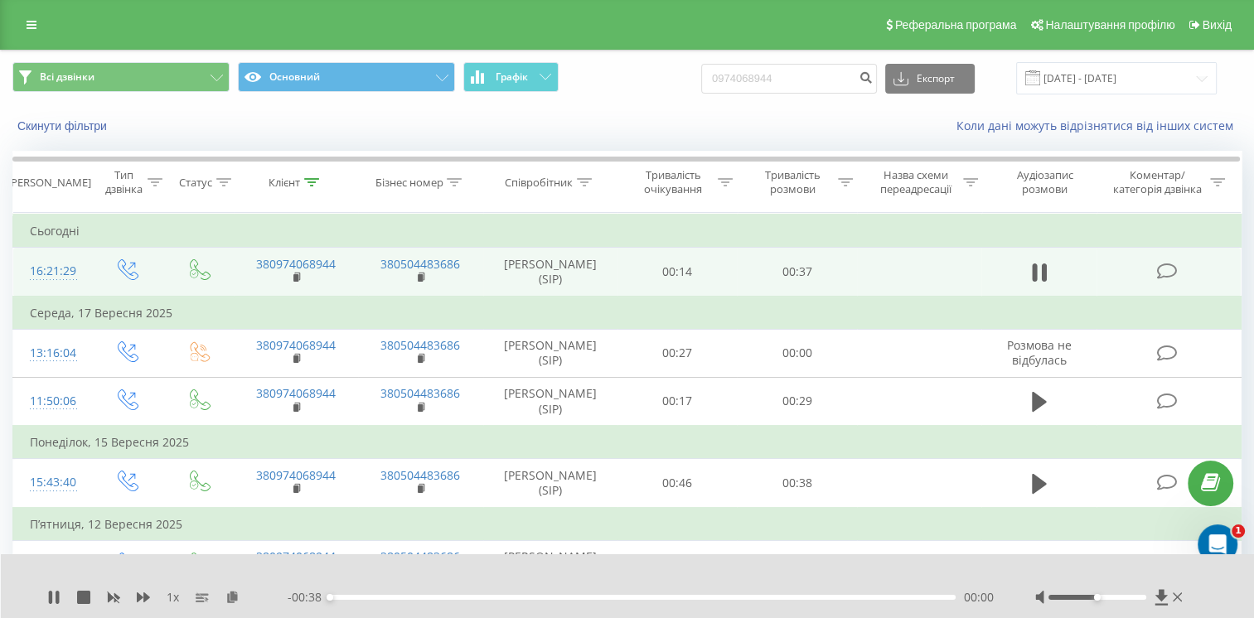
click at [504, 599] on div "00:00" at bounding box center [643, 597] width 626 height 5
drag, startPoint x: 806, startPoint y: 79, endPoint x: 571, endPoint y: 118, distance: 238.7
click at [571, 120] on div "Всі дзвінки Основний Графік 0974068944 Експорт .csv .xls .xlsx 22.06.2025 - 22.…" at bounding box center [627, 98] width 1252 height 95
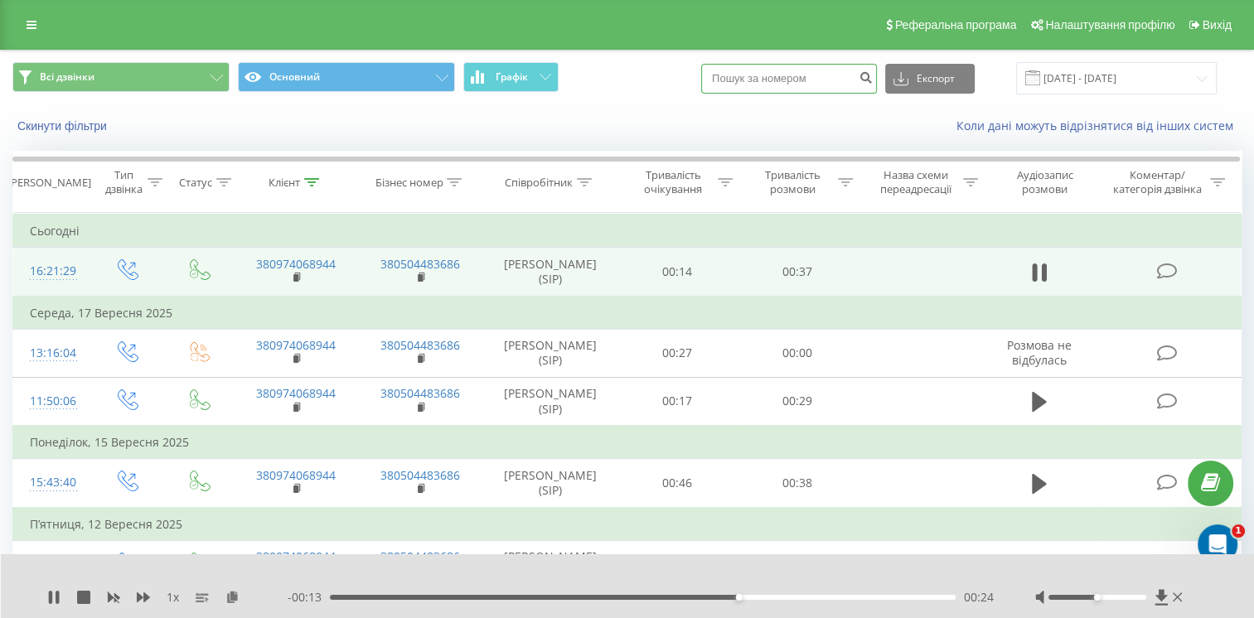
paste input "380679305698"
type input "380679305698"
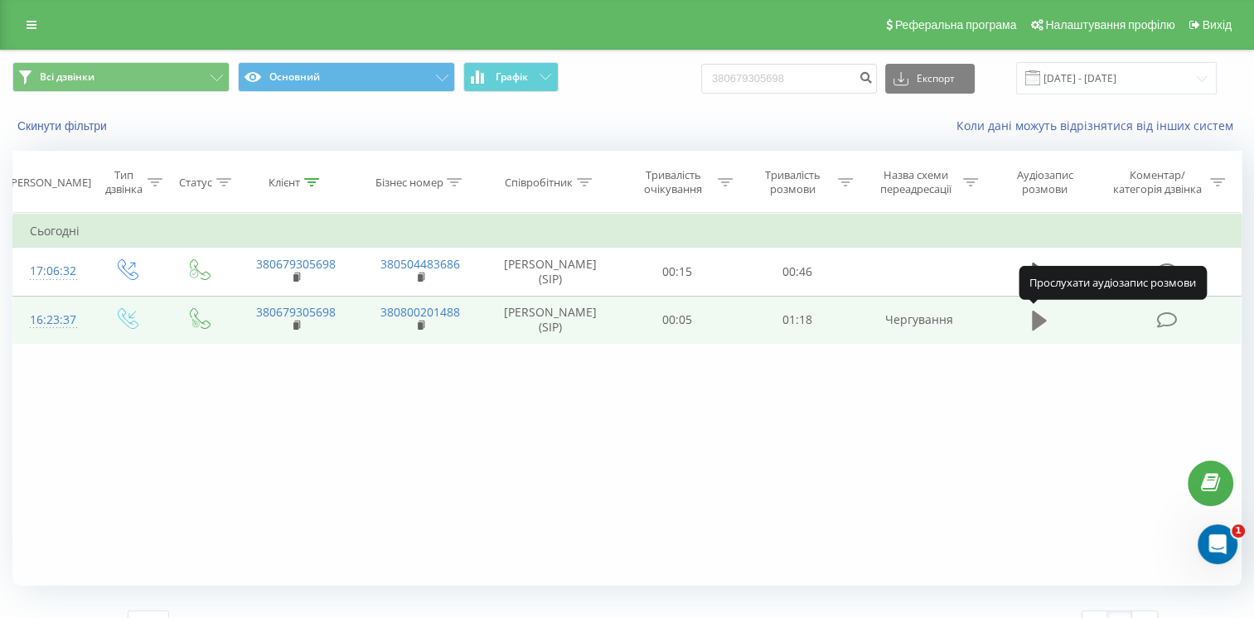
click at [1037, 314] on icon at bounding box center [1039, 321] width 15 height 20
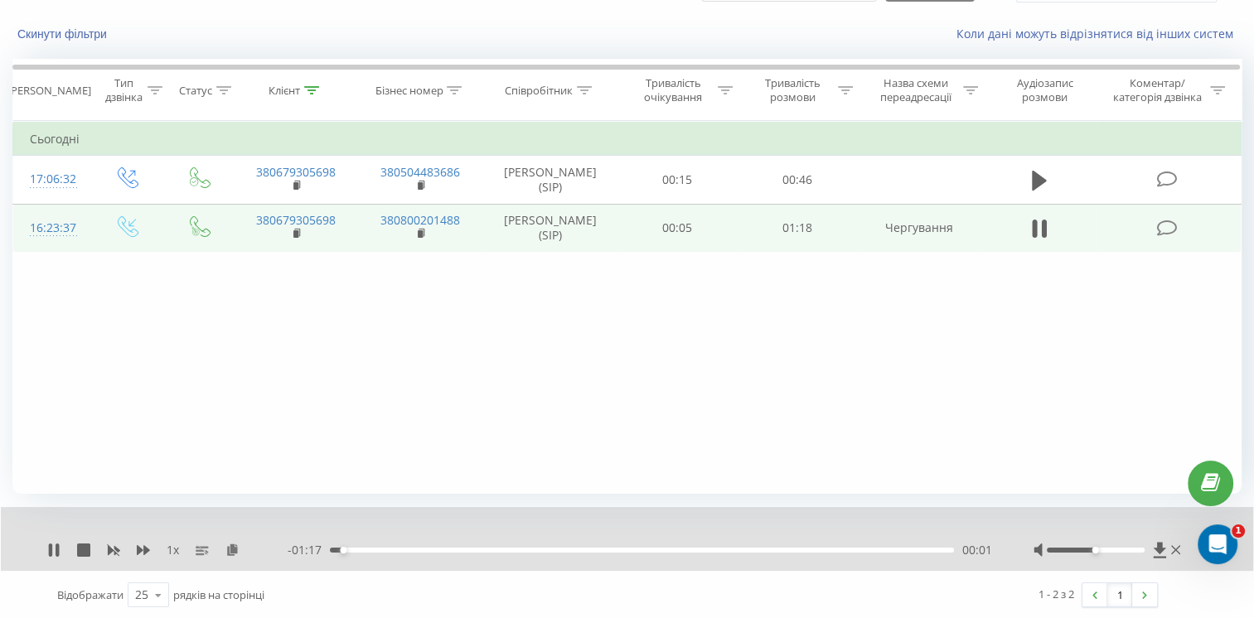
scroll to position [93, 0]
click at [493, 549] on div "00:01" at bounding box center [642, 549] width 624 height 5
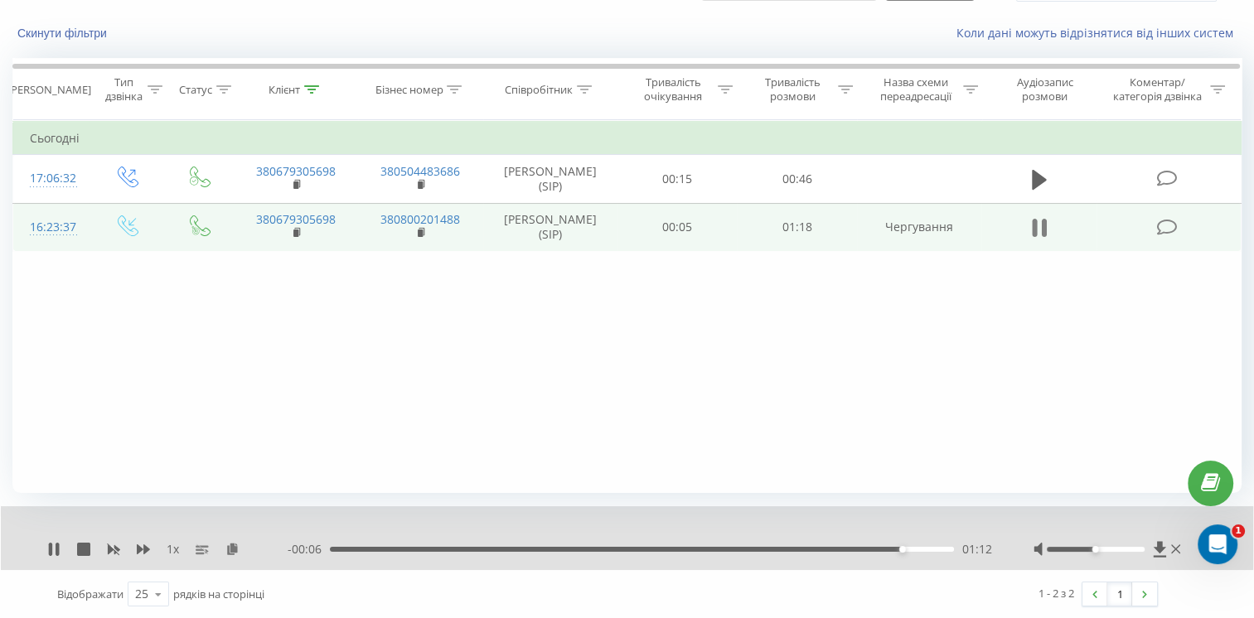
click at [1039, 224] on icon at bounding box center [1039, 227] width 15 height 23
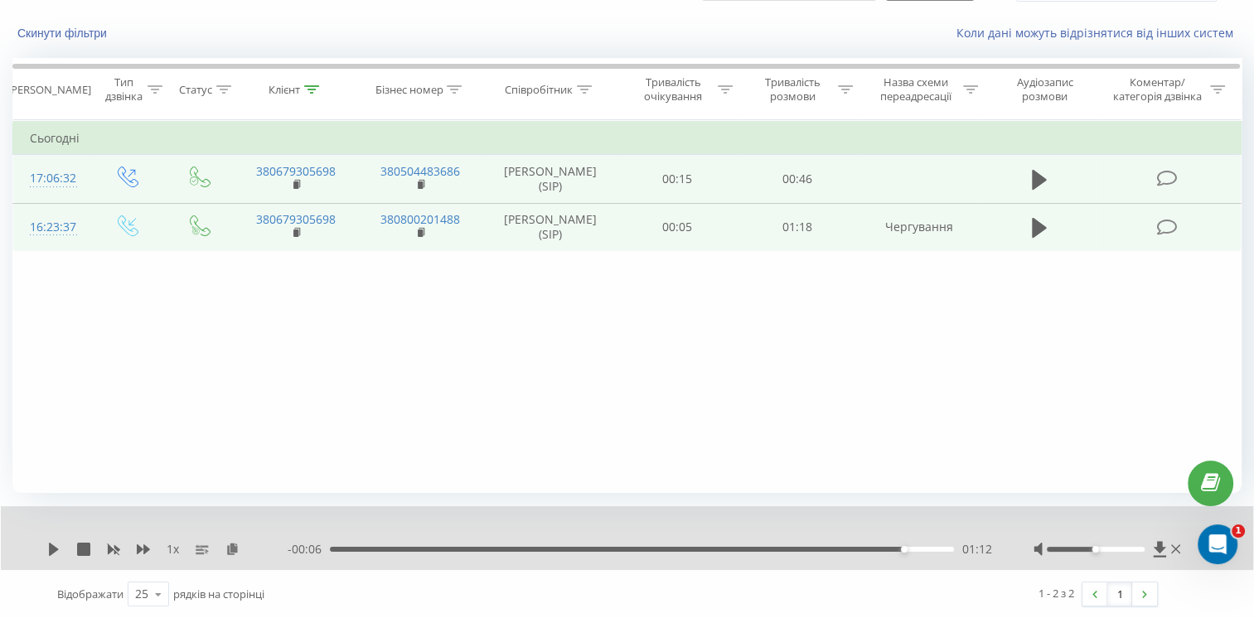
scroll to position [0, 0]
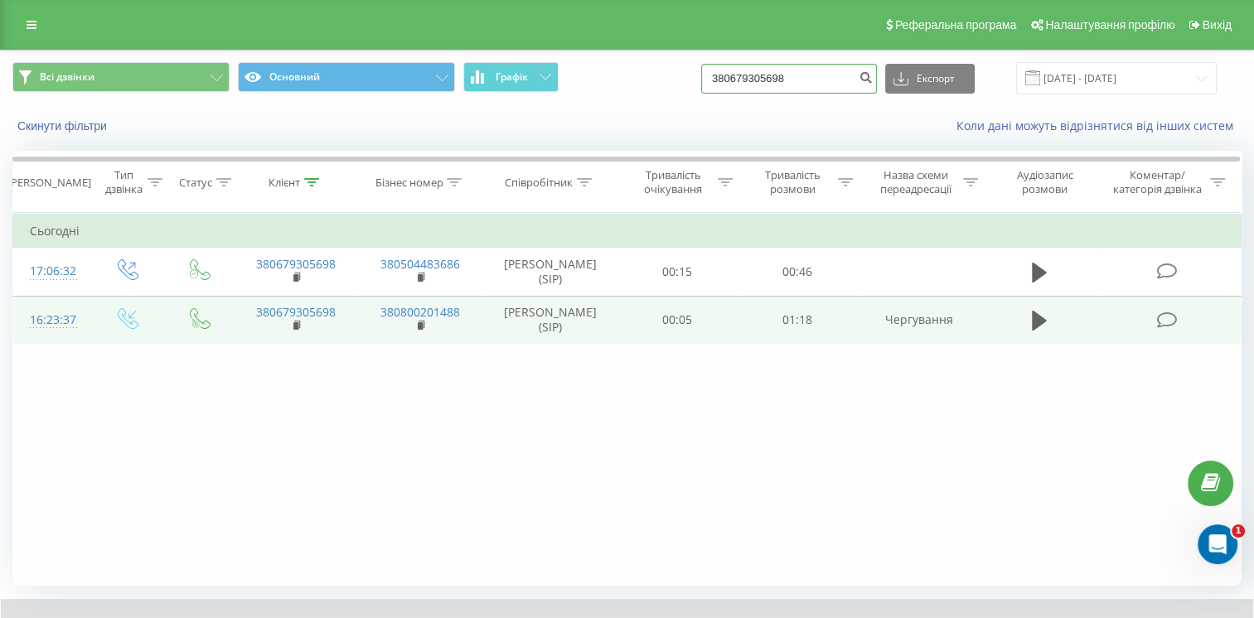
drag, startPoint x: 823, startPoint y: 82, endPoint x: 476, endPoint y: 92, distance: 347.3
click at [476, 92] on div "Всі дзвінки Основний Графік 380679305698 Експорт .csv .xls .xlsx 22.06.2025 - 2…" at bounding box center [626, 78] width 1229 height 32
click at [799, 78] on input at bounding box center [789, 79] width 176 height 30
paste input "380633514844"
drag, startPoint x: 745, startPoint y: 75, endPoint x: 723, endPoint y: 90, distance: 27.4
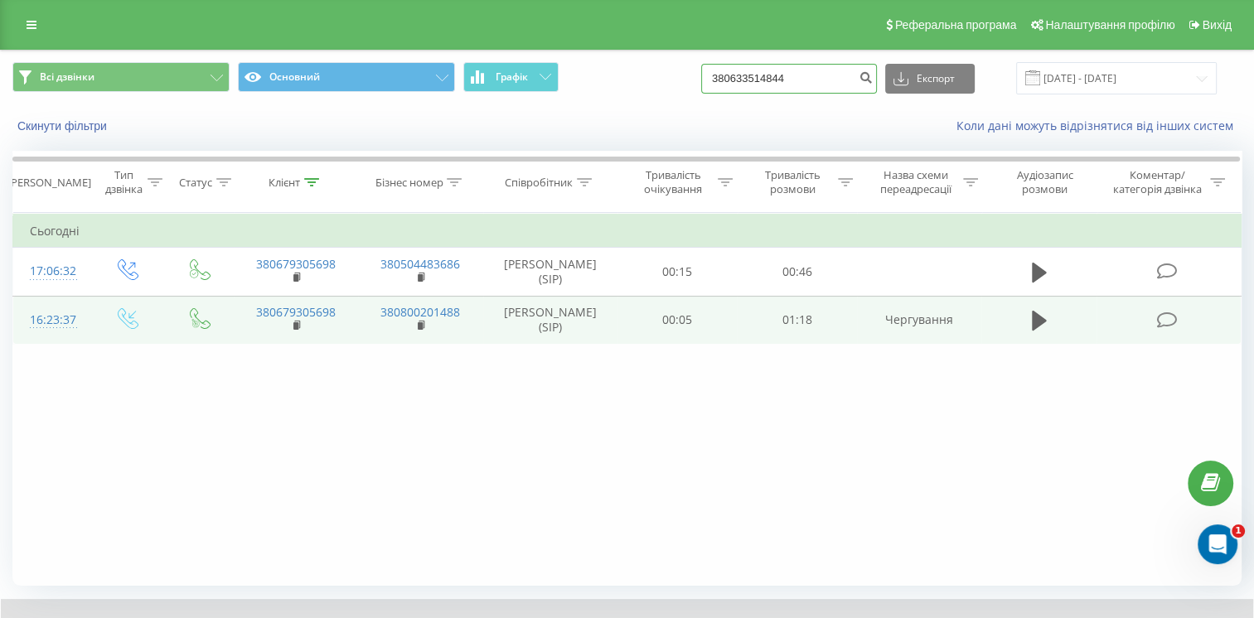
click at [723, 90] on div "Всі дзвінки Основний Графік 380633514844 Експорт .csv .xls .xlsx 22.06.2025 - 2…" at bounding box center [626, 78] width 1229 height 32
click at [803, 90] on input "0633514844" at bounding box center [789, 79] width 176 height 30
type input "0633514844"
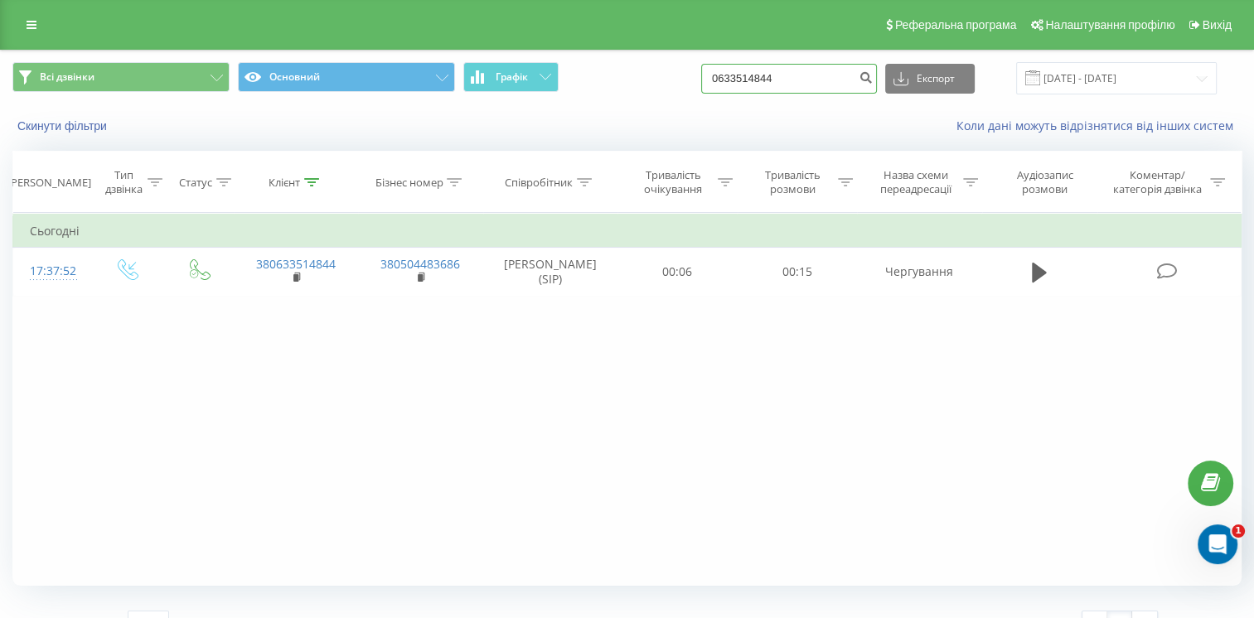
click at [799, 80] on input "0633514844" at bounding box center [789, 79] width 176 height 30
drag, startPoint x: 774, startPoint y: 71, endPoint x: 718, endPoint y: 74, distance: 56.4
click at [718, 74] on div "Всі дзвінки Основний Графік 0633514844 Експорт .csv .xls .xlsx 22.06.2025 - 22.…" at bounding box center [626, 78] width 1229 height 32
click at [808, 74] on input "0633514844" at bounding box center [789, 79] width 176 height 30
click at [835, 77] on input "0633514844" at bounding box center [789, 79] width 176 height 30
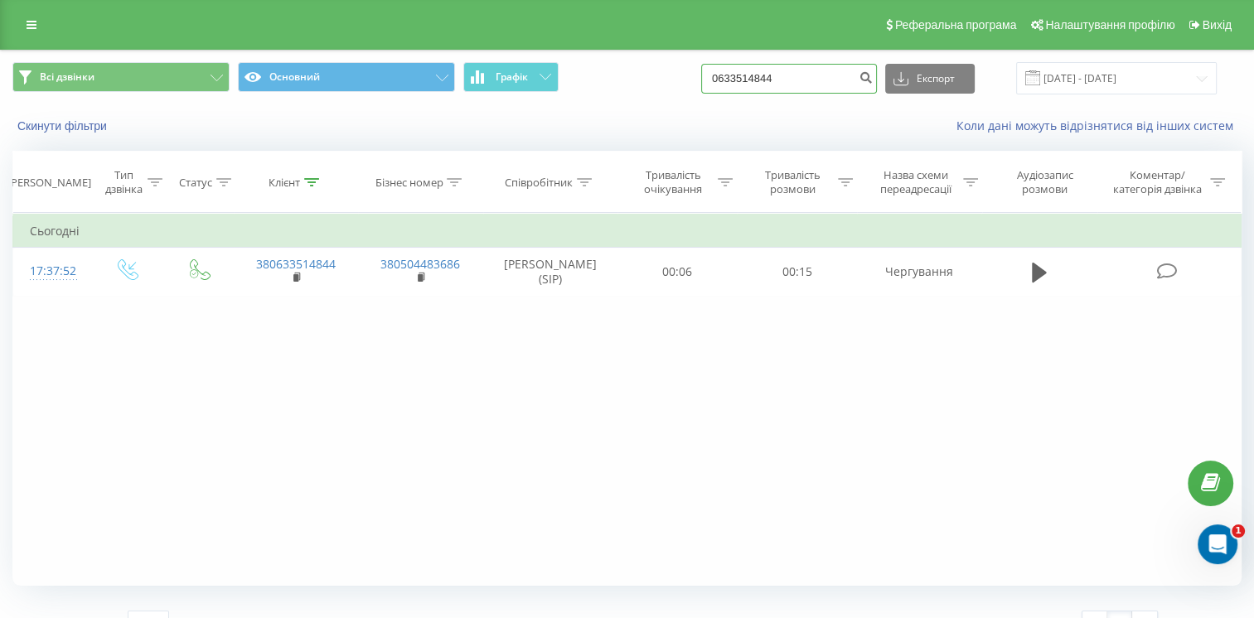
drag, startPoint x: 835, startPoint y: 77, endPoint x: 726, endPoint y: 78, distance: 109.4
click at [726, 78] on input "0633514844" at bounding box center [789, 79] width 176 height 30
